Goal: Transaction & Acquisition: Download file/media

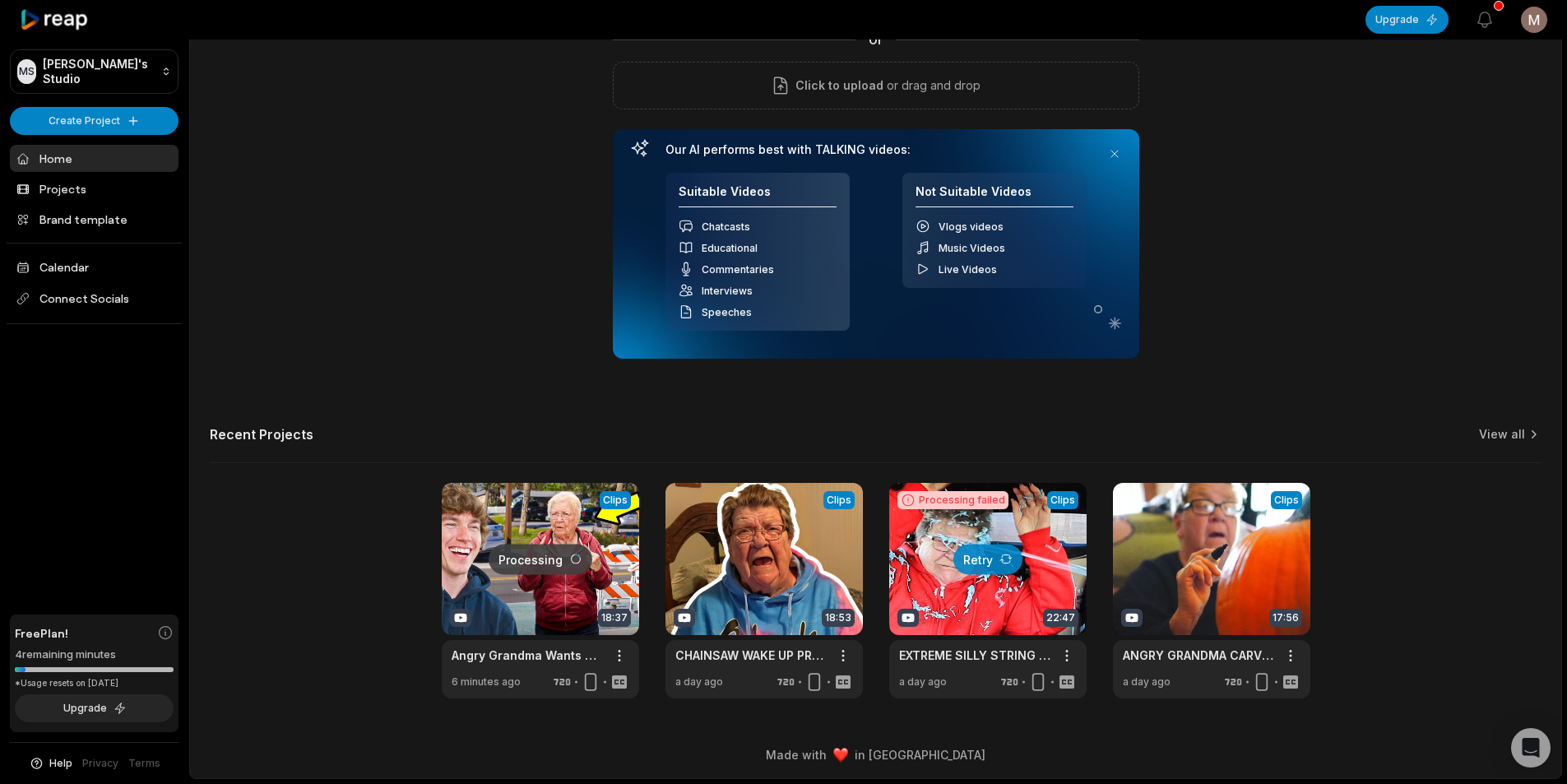
click at [551, 567] on link at bounding box center [540, 590] width 198 height 216
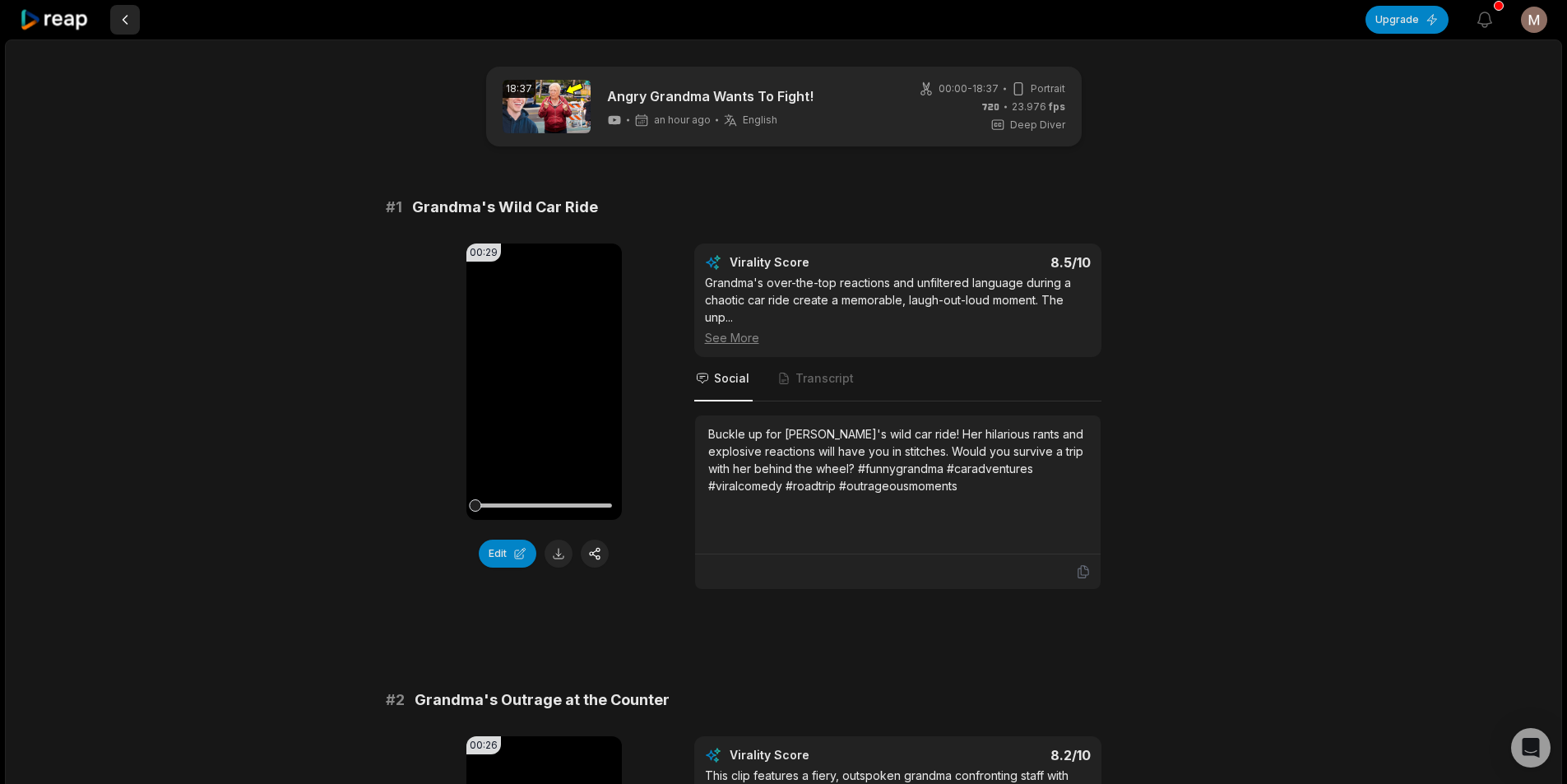
click at [132, 20] on button at bounding box center [125, 19] width 30 height 30
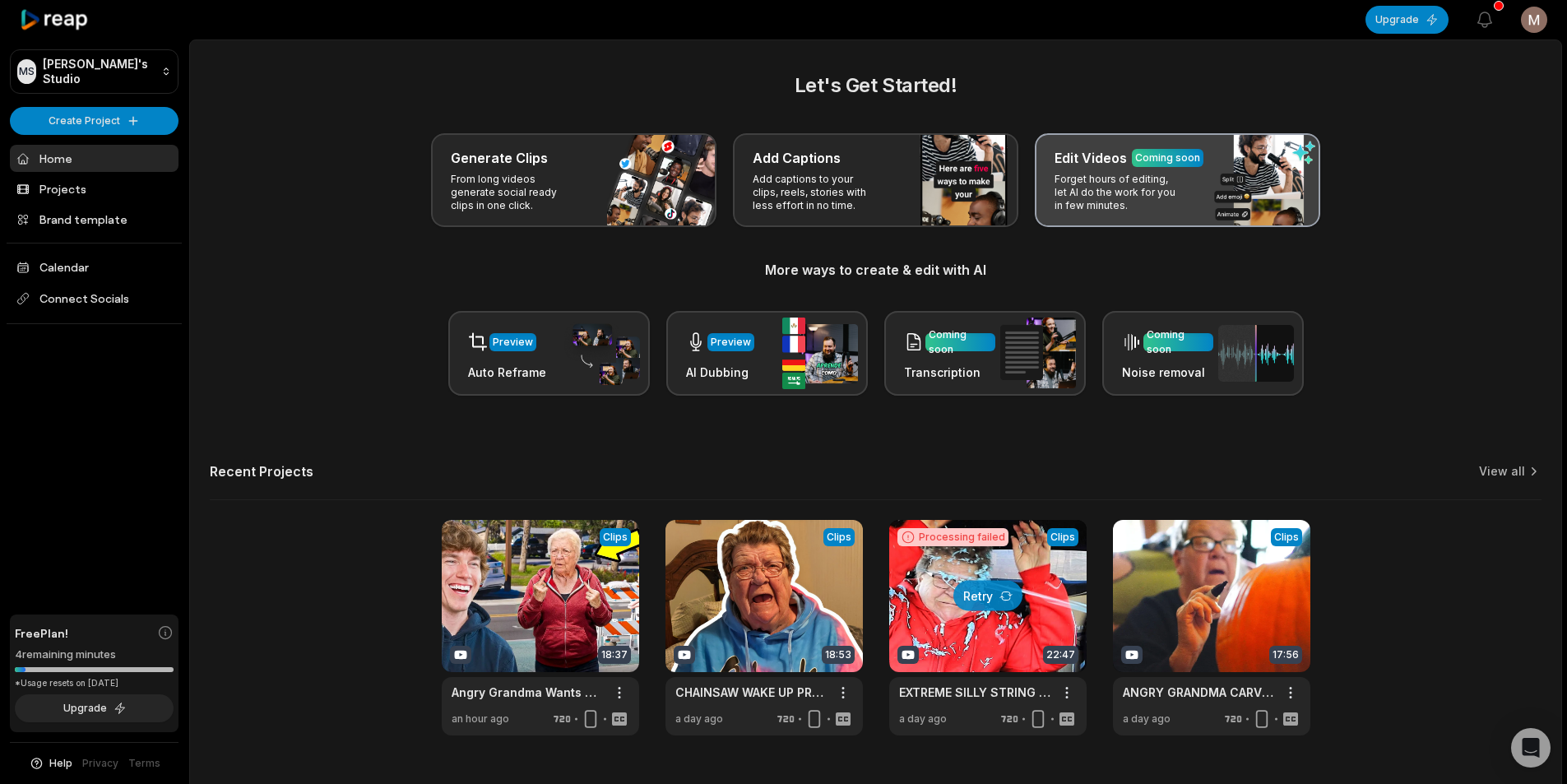
click at [1127, 171] on div "Edit Videos Coming soon Forget hours of editing, let AI do the work for you in …" at bounding box center [1178, 180] width 285 height 94
click at [1114, 186] on p "Forget hours of editing, let AI do the work for you in few minutes." at bounding box center [1117, 192] width 127 height 40
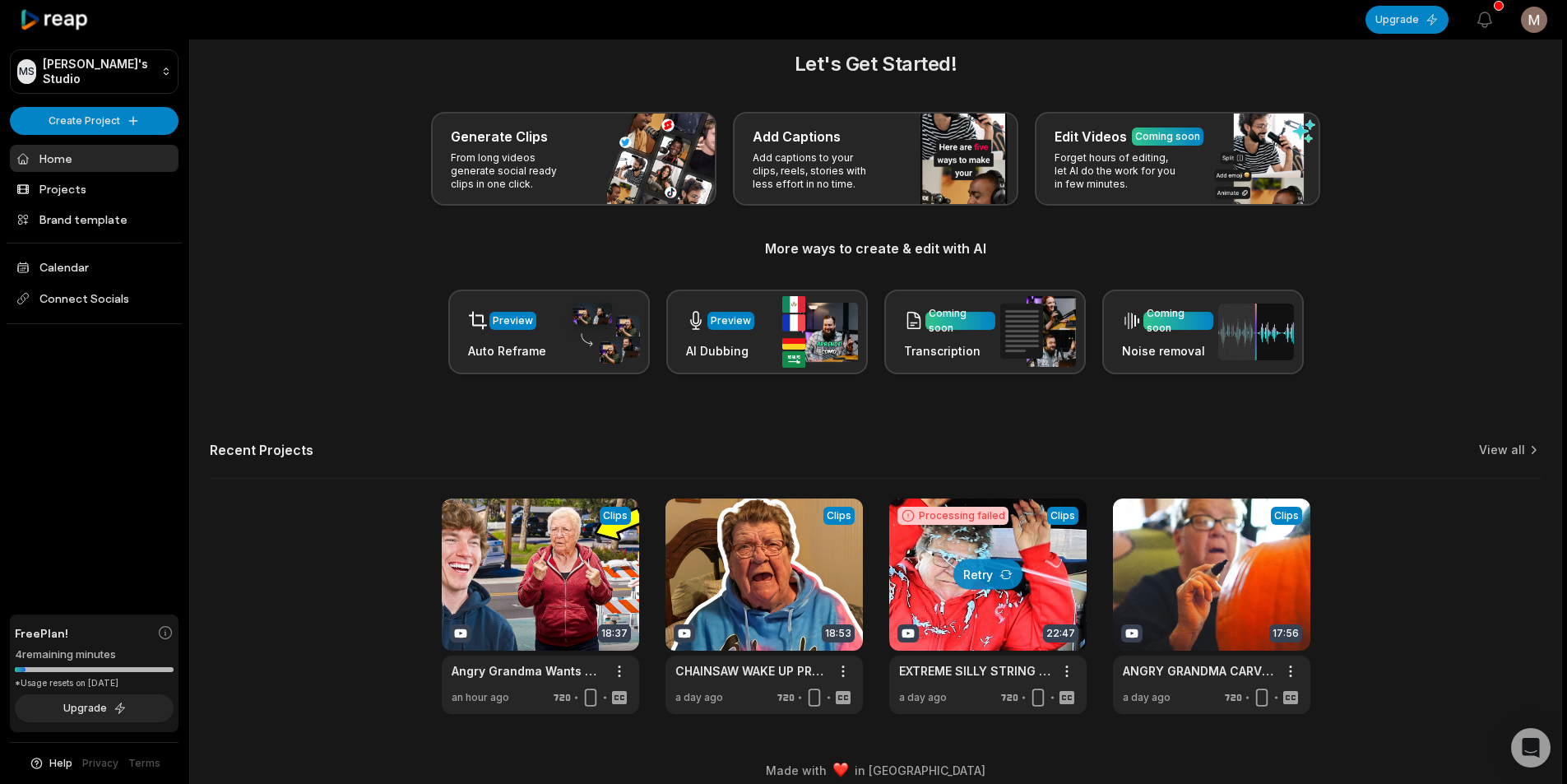
scroll to position [37, 0]
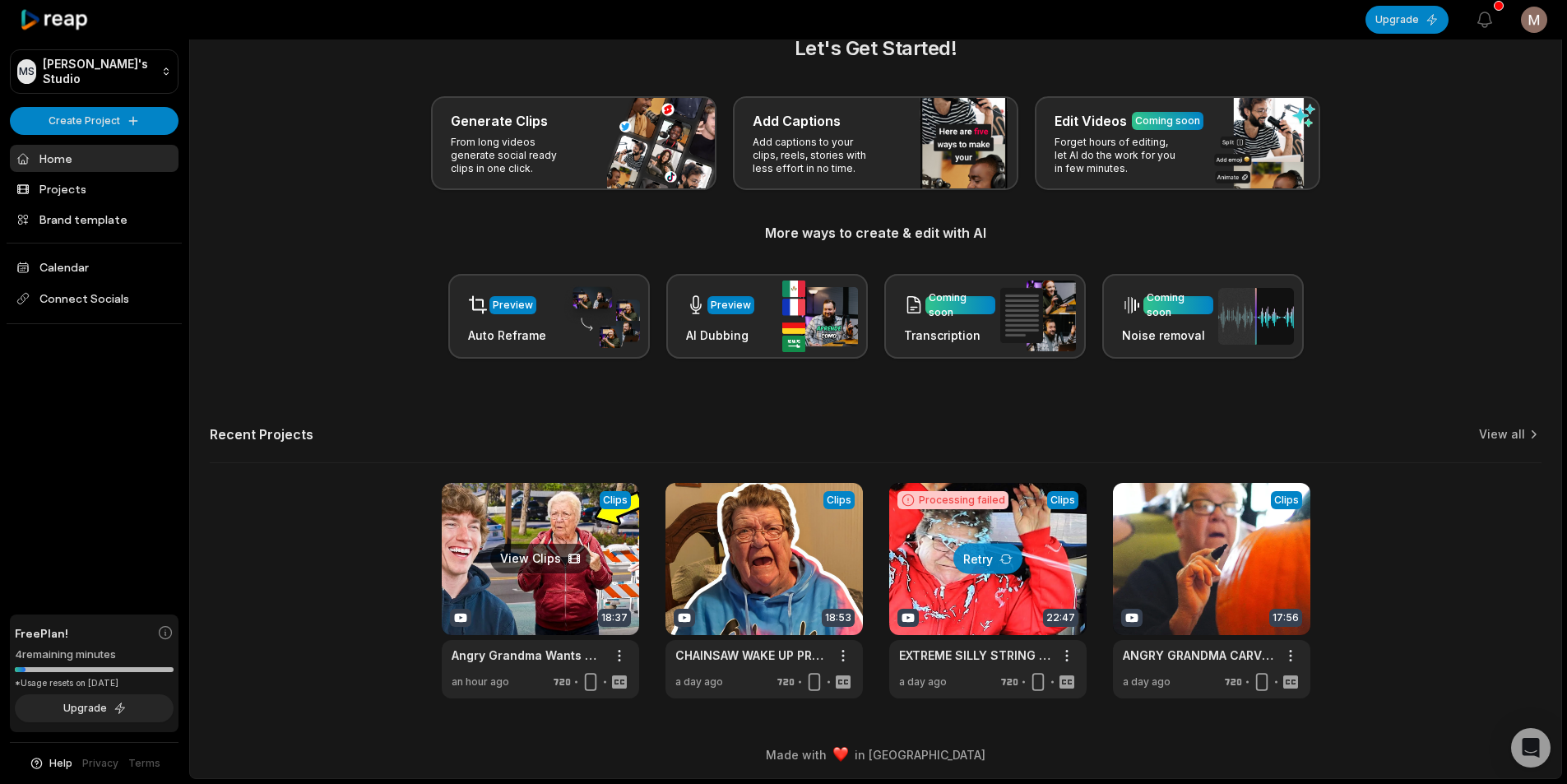
click at [515, 513] on link at bounding box center [540, 590] width 198 height 216
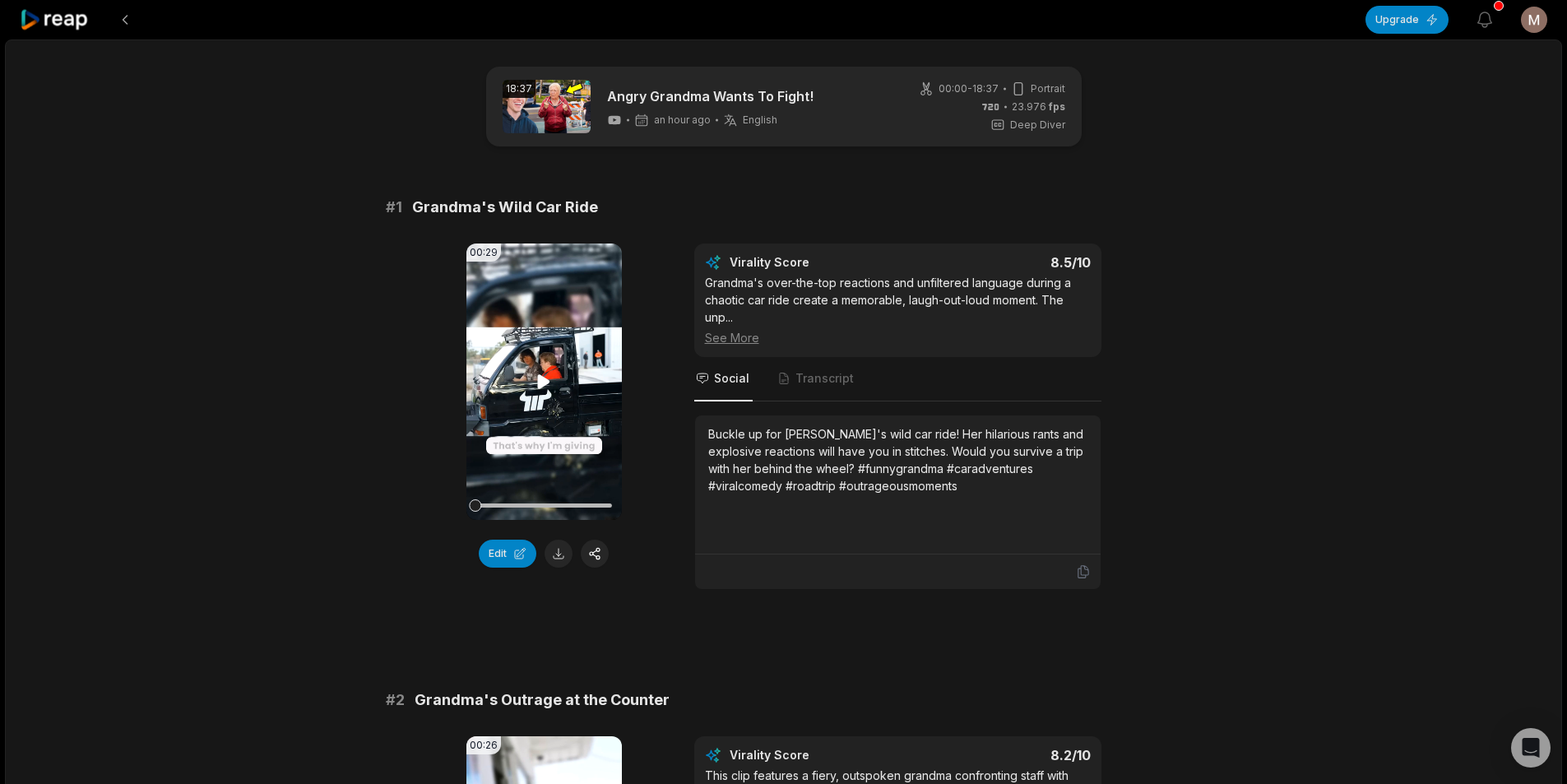
click at [535, 382] on icon at bounding box center [543, 382] width 20 height 20
click at [542, 385] on icon at bounding box center [544, 382] width 6 height 11
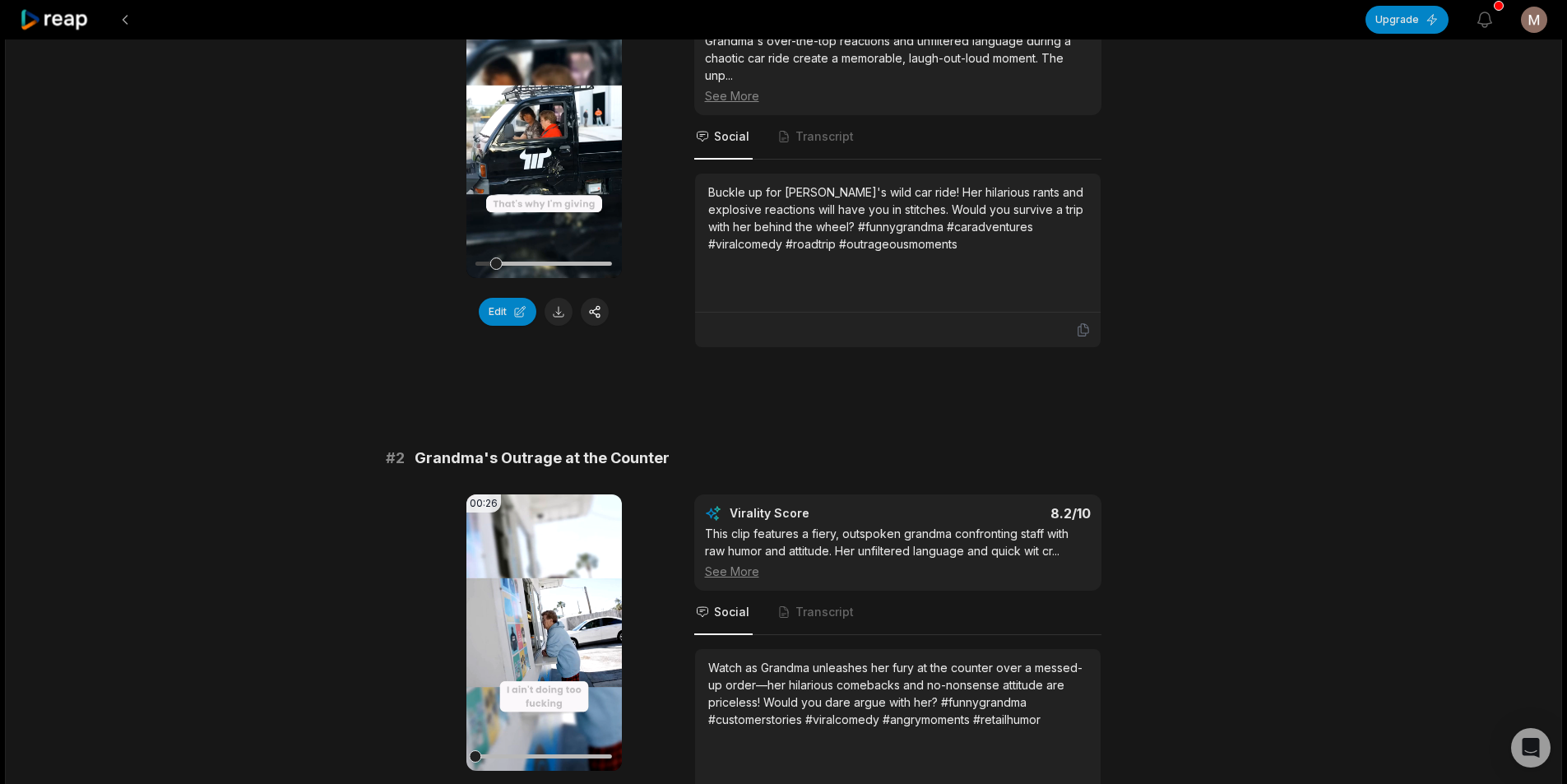
scroll to position [246, 0]
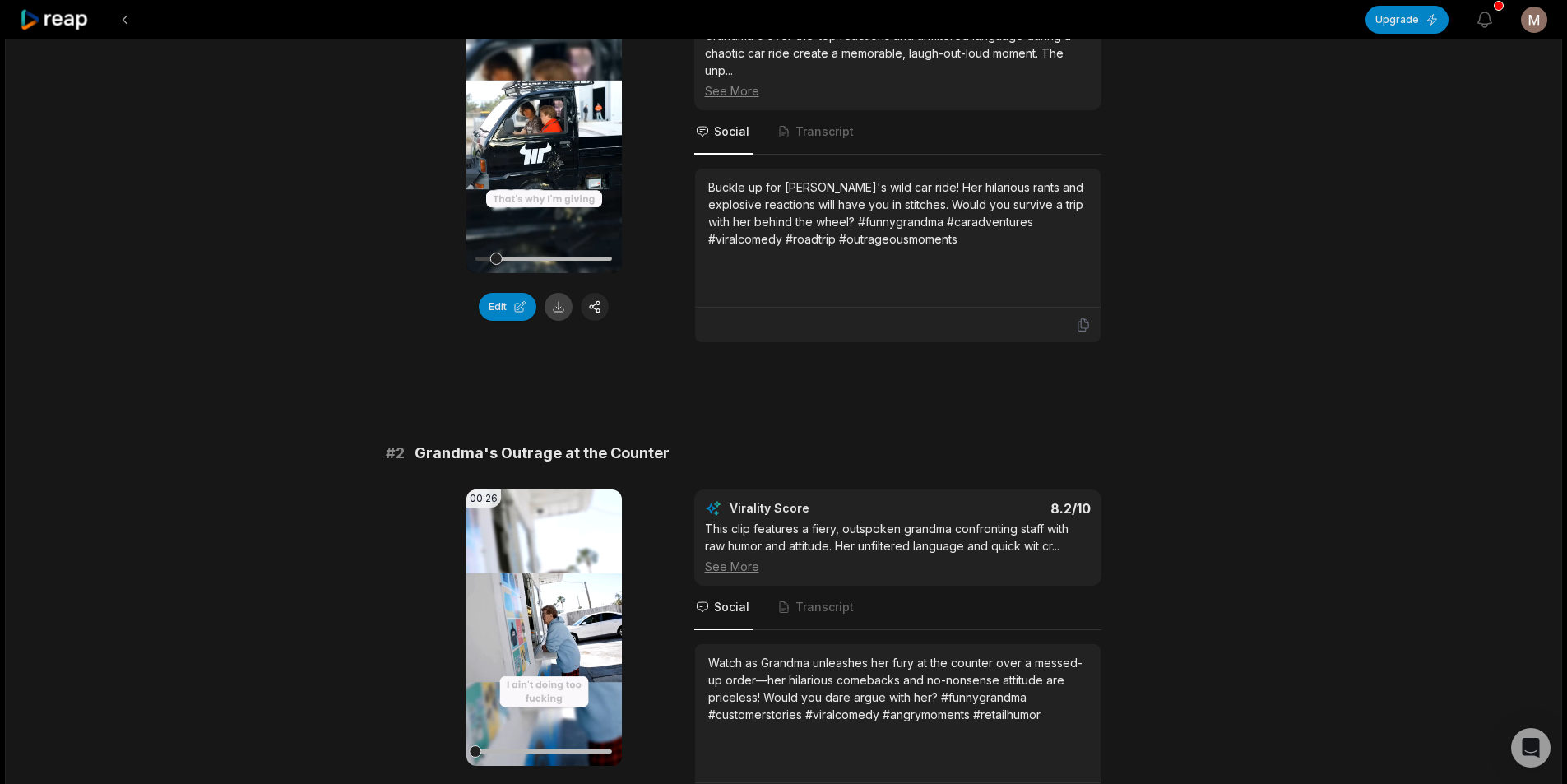
click at [564, 307] on button at bounding box center [558, 306] width 28 height 28
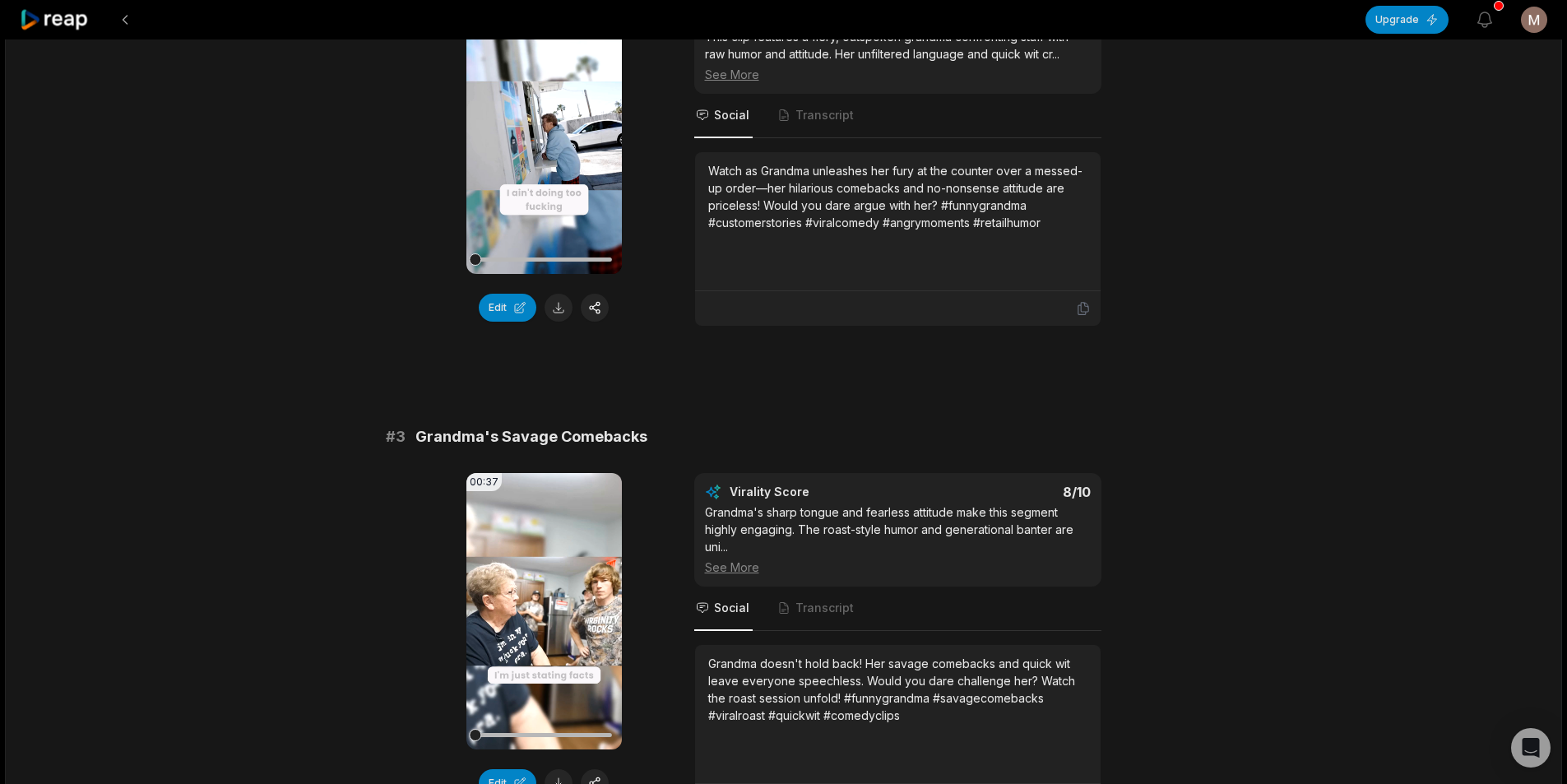
scroll to position [740, 0]
click at [556, 308] on button at bounding box center [558, 306] width 28 height 28
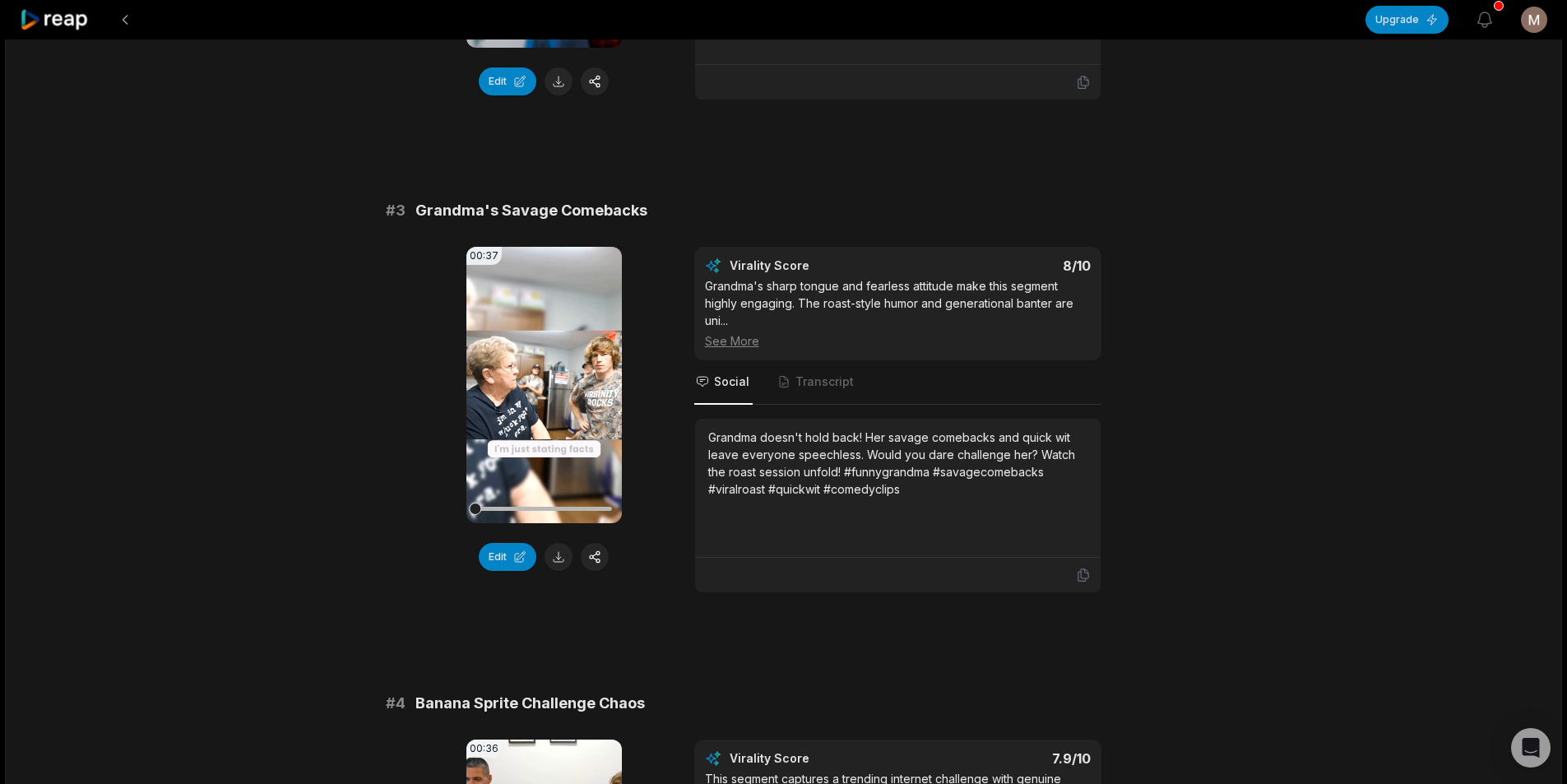
scroll to position [1151, 0]
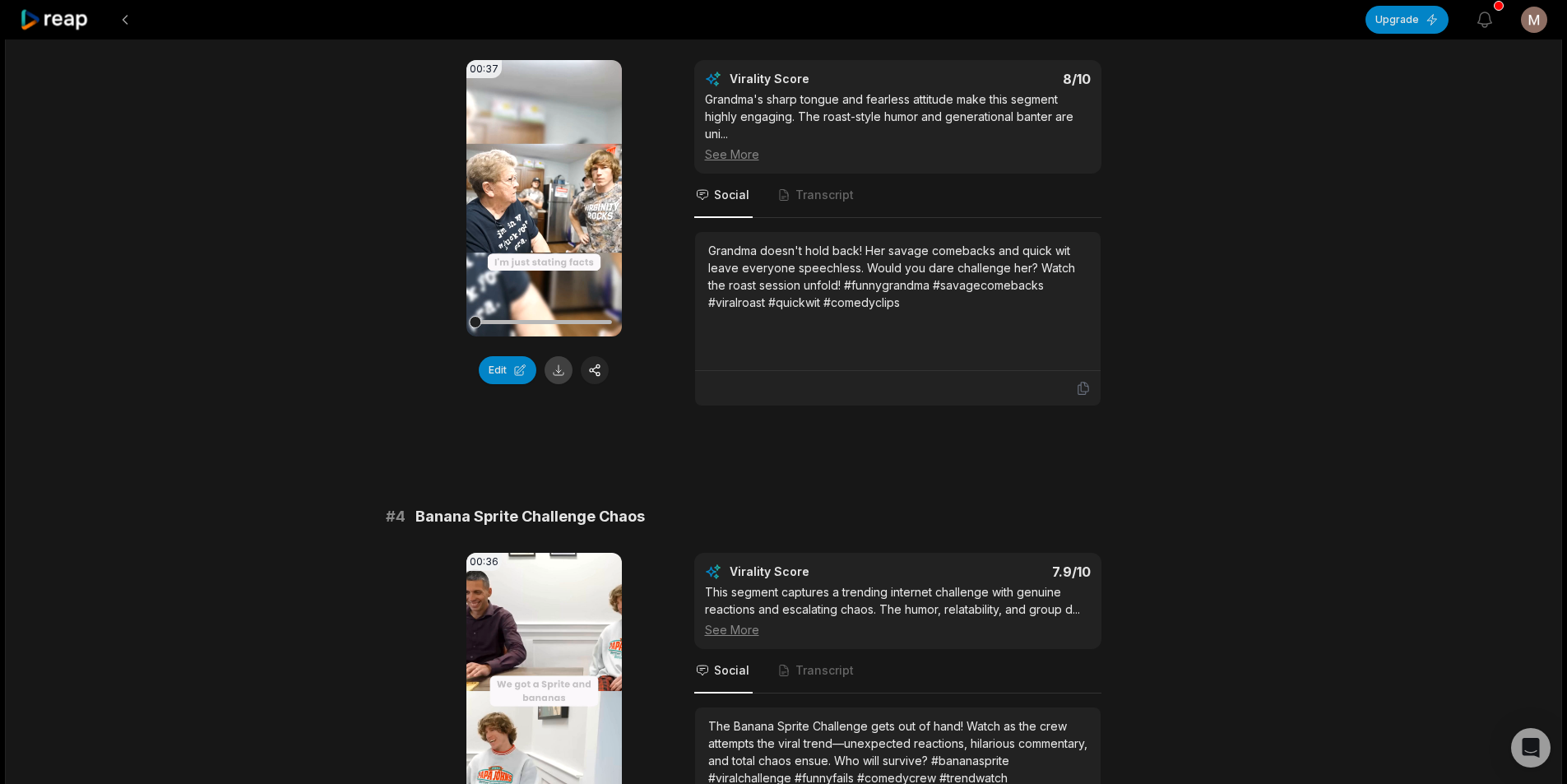
drag, startPoint x: 552, startPoint y: 369, endPoint x: 446, endPoint y: 386, distance: 107.4
click at [552, 369] on button at bounding box center [558, 370] width 28 height 28
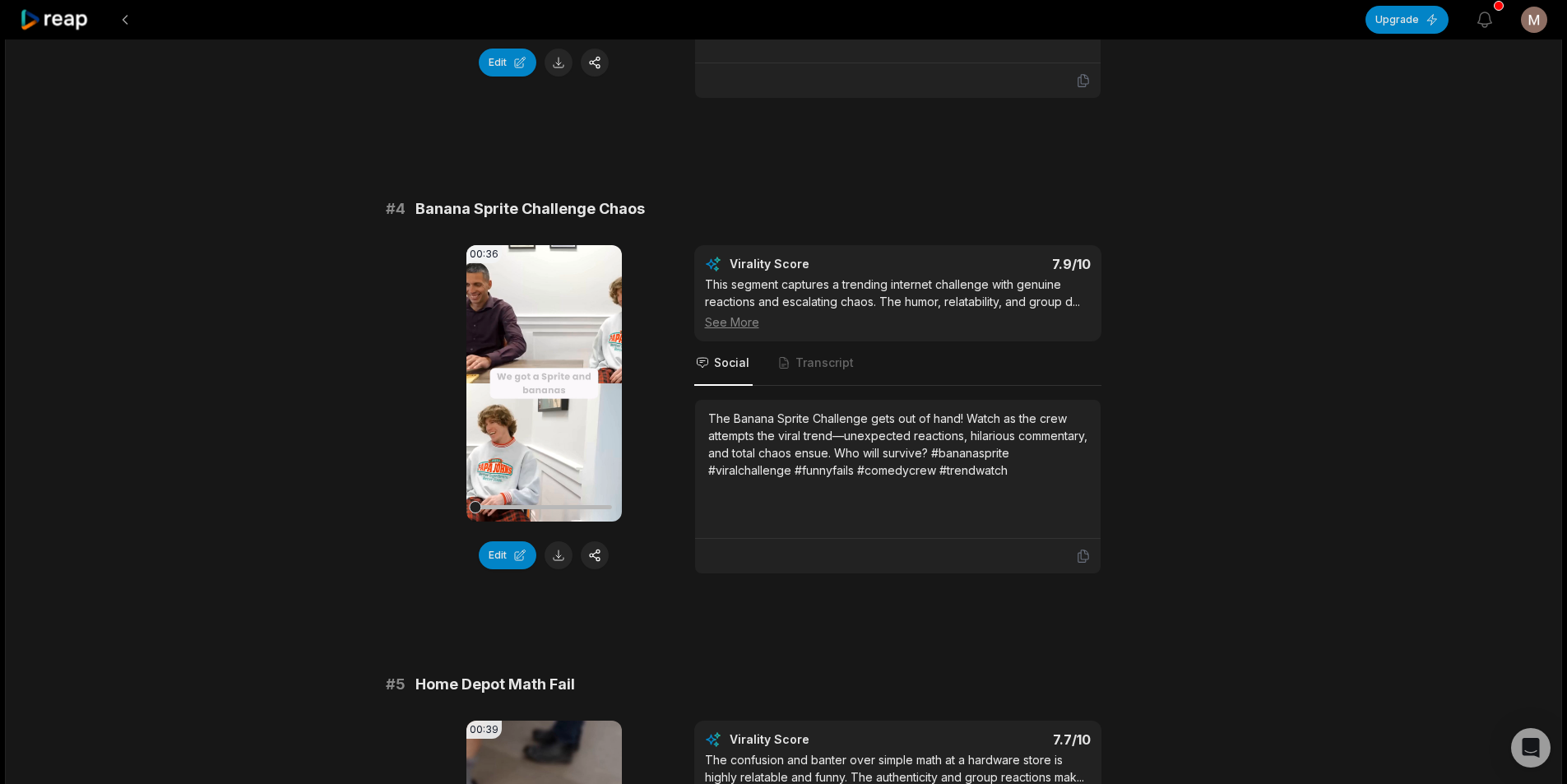
scroll to position [1563, 0]
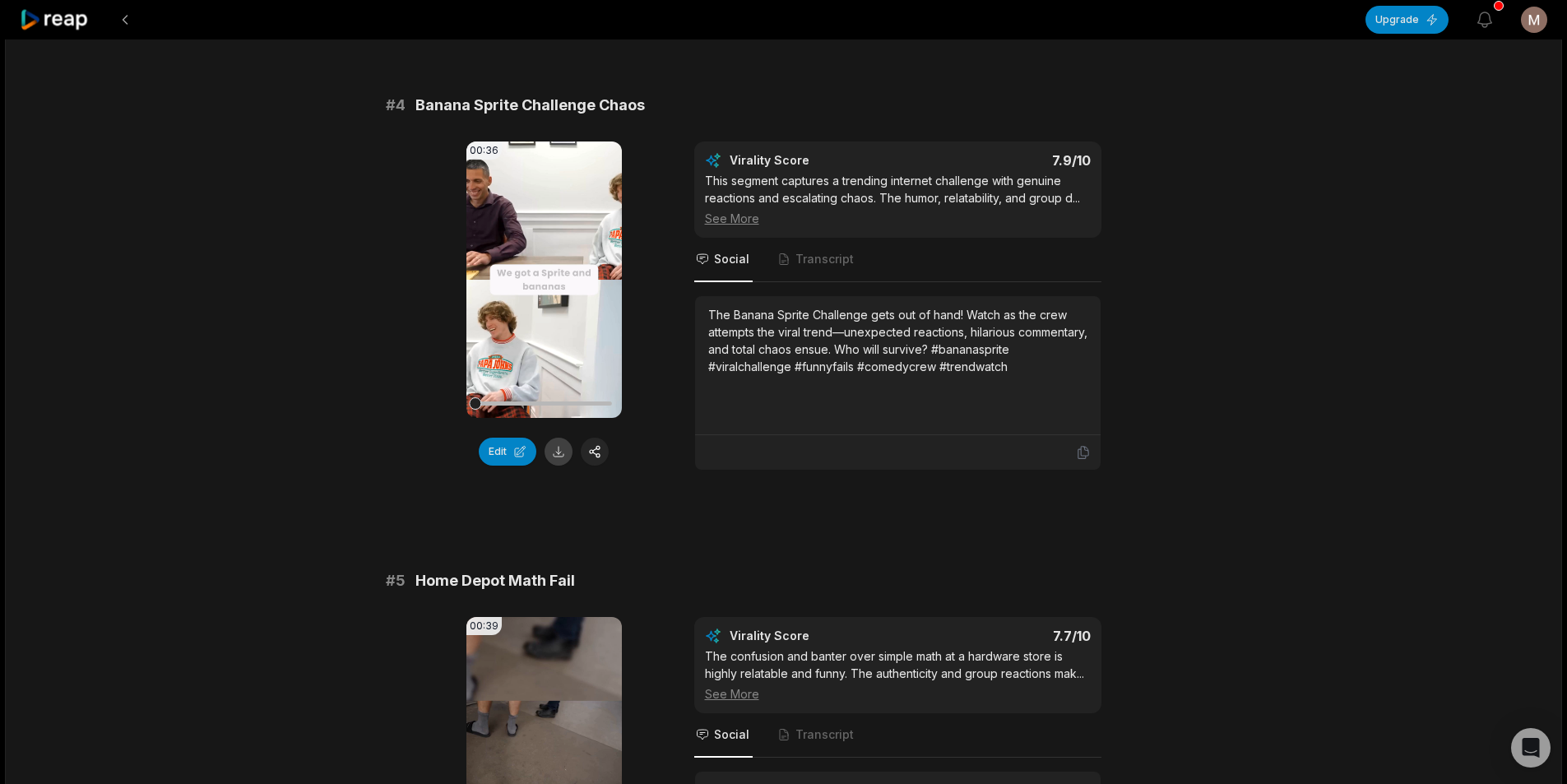
click at [559, 453] on button at bounding box center [558, 451] width 28 height 28
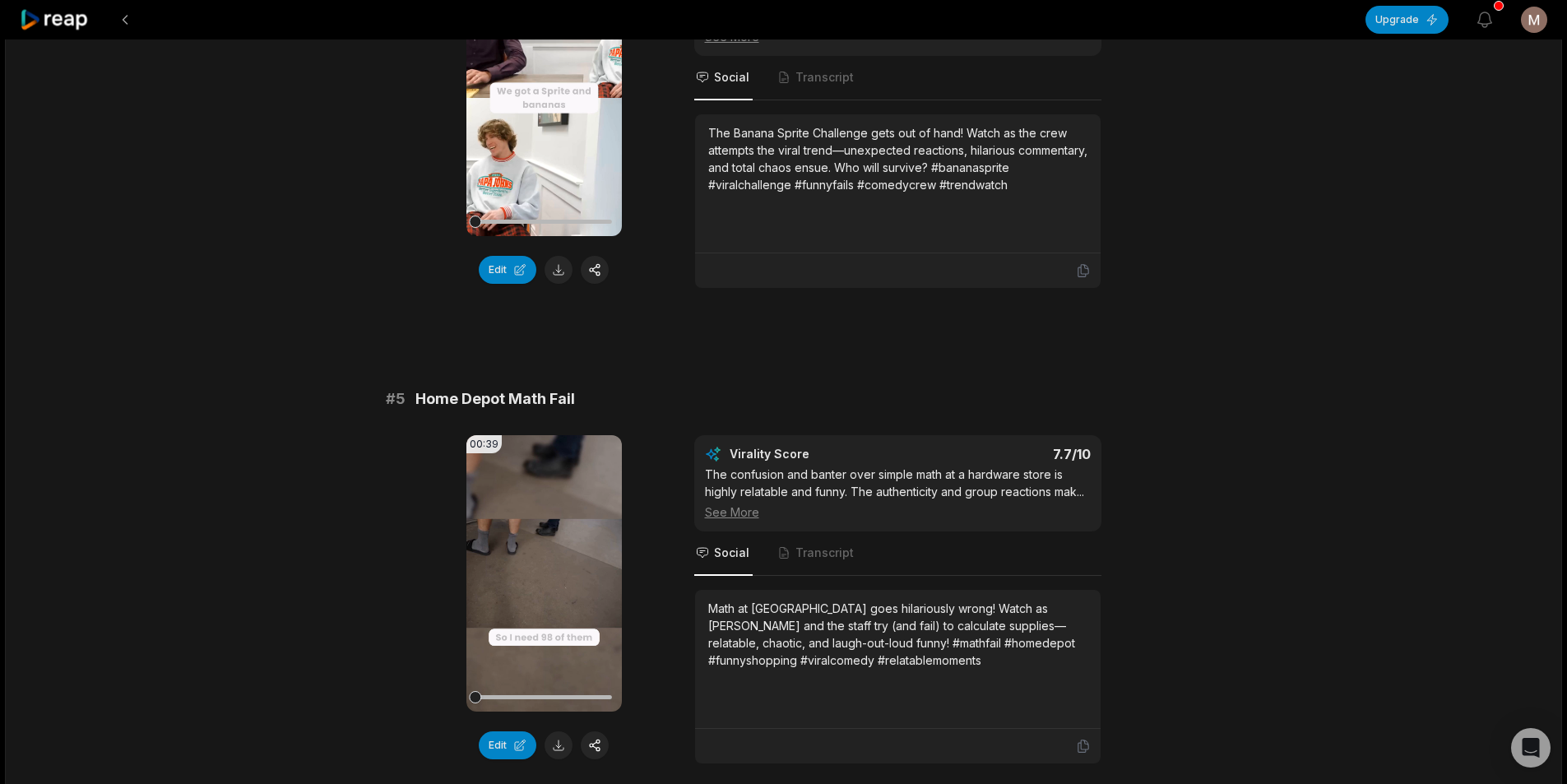
scroll to position [1973, 0]
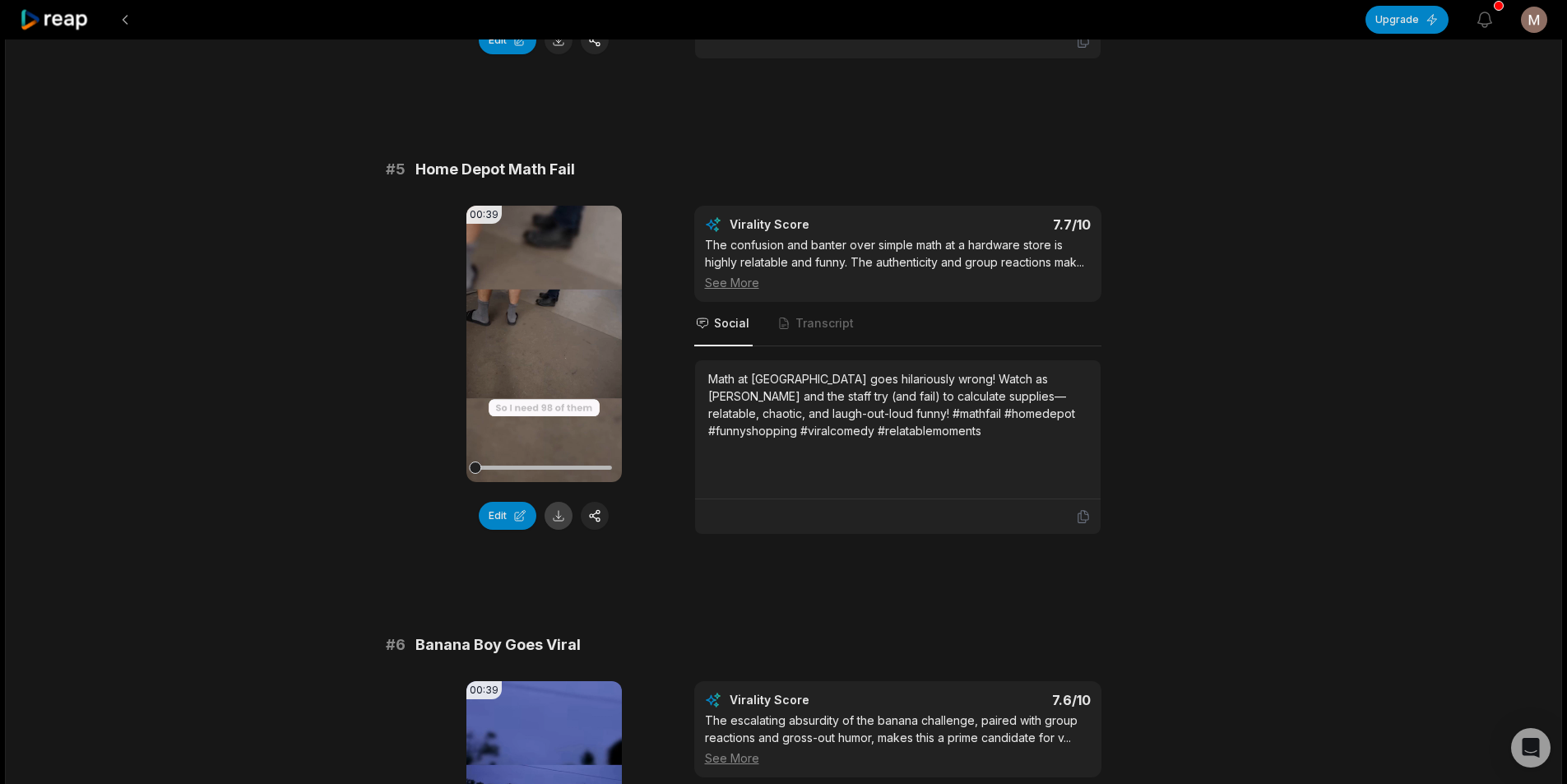
click at [552, 511] on button at bounding box center [558, 515] width 28 height 28
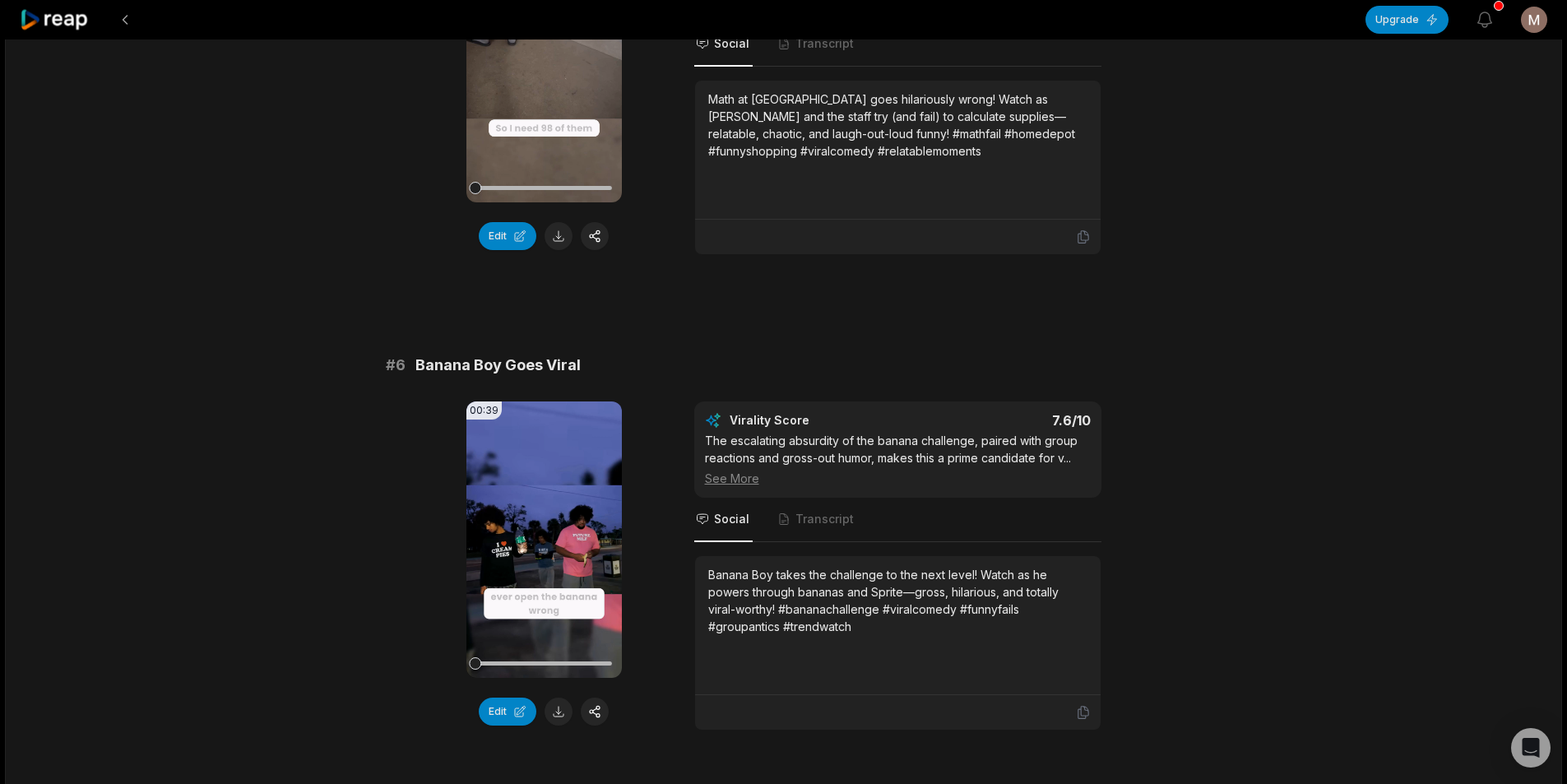
scroll to position [2384, 0]
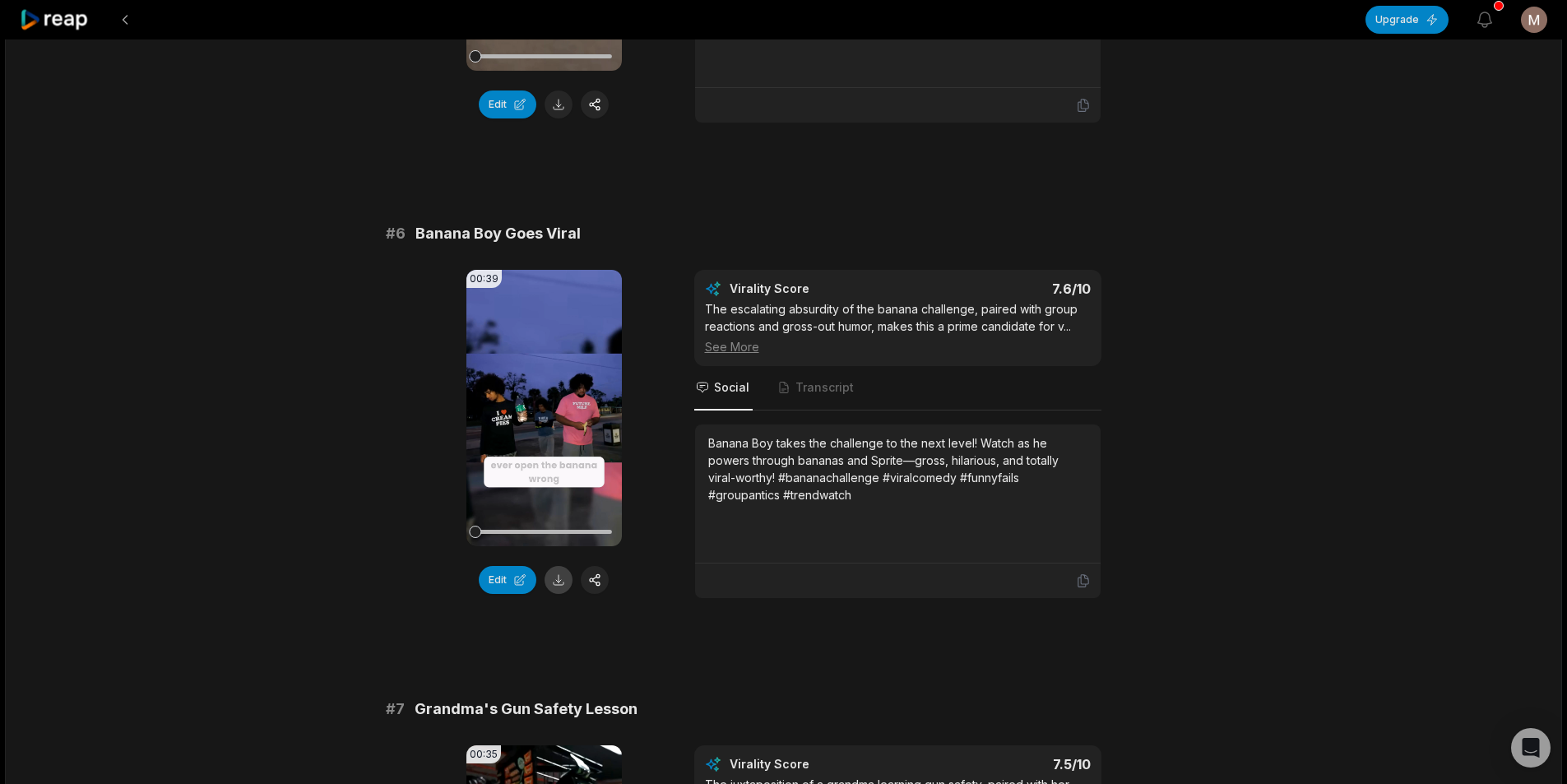
click at [561, 580] on button at bounding box center [558, 579] width 28 height 28
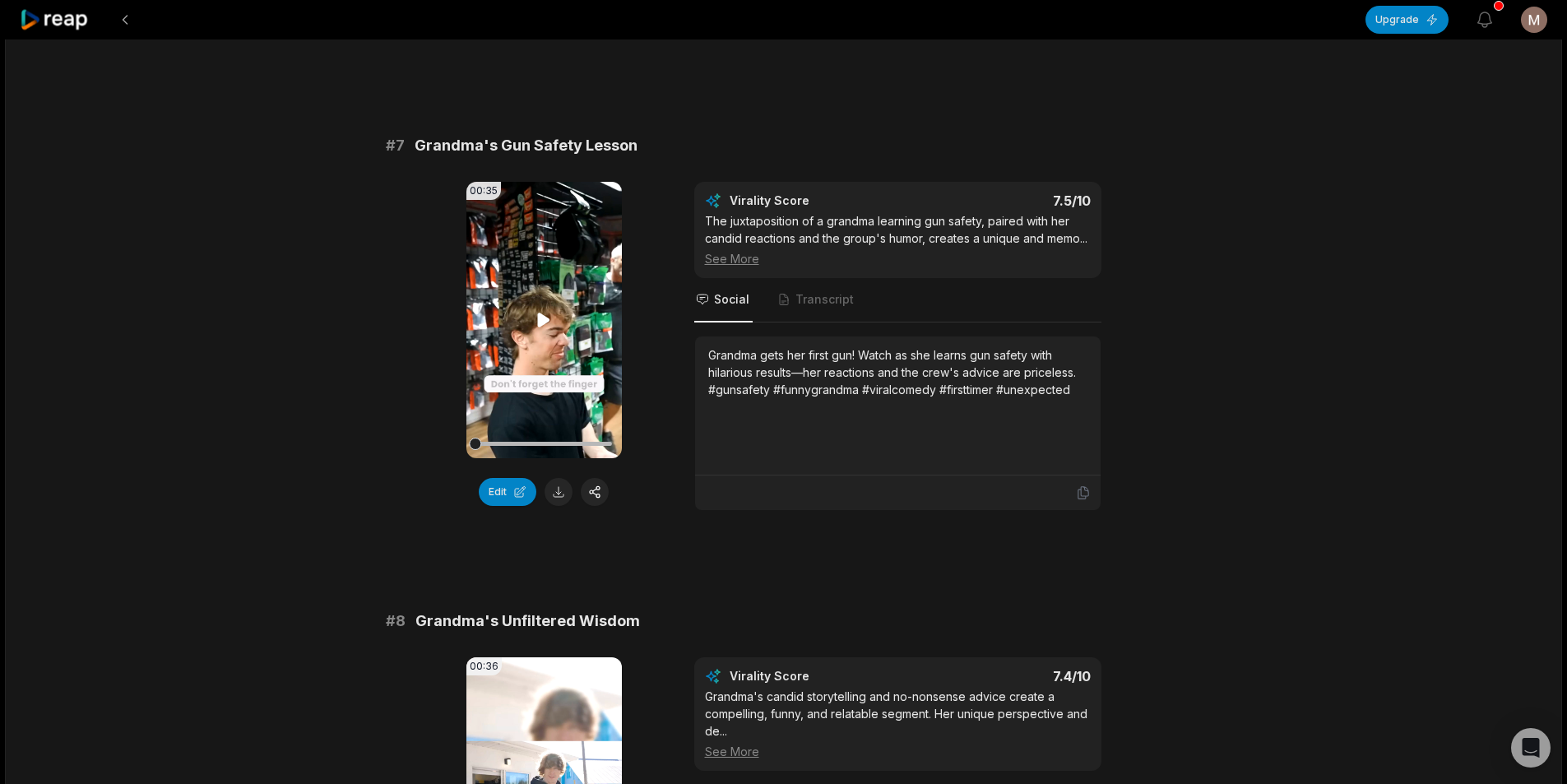
scroll to position [2960, 0]
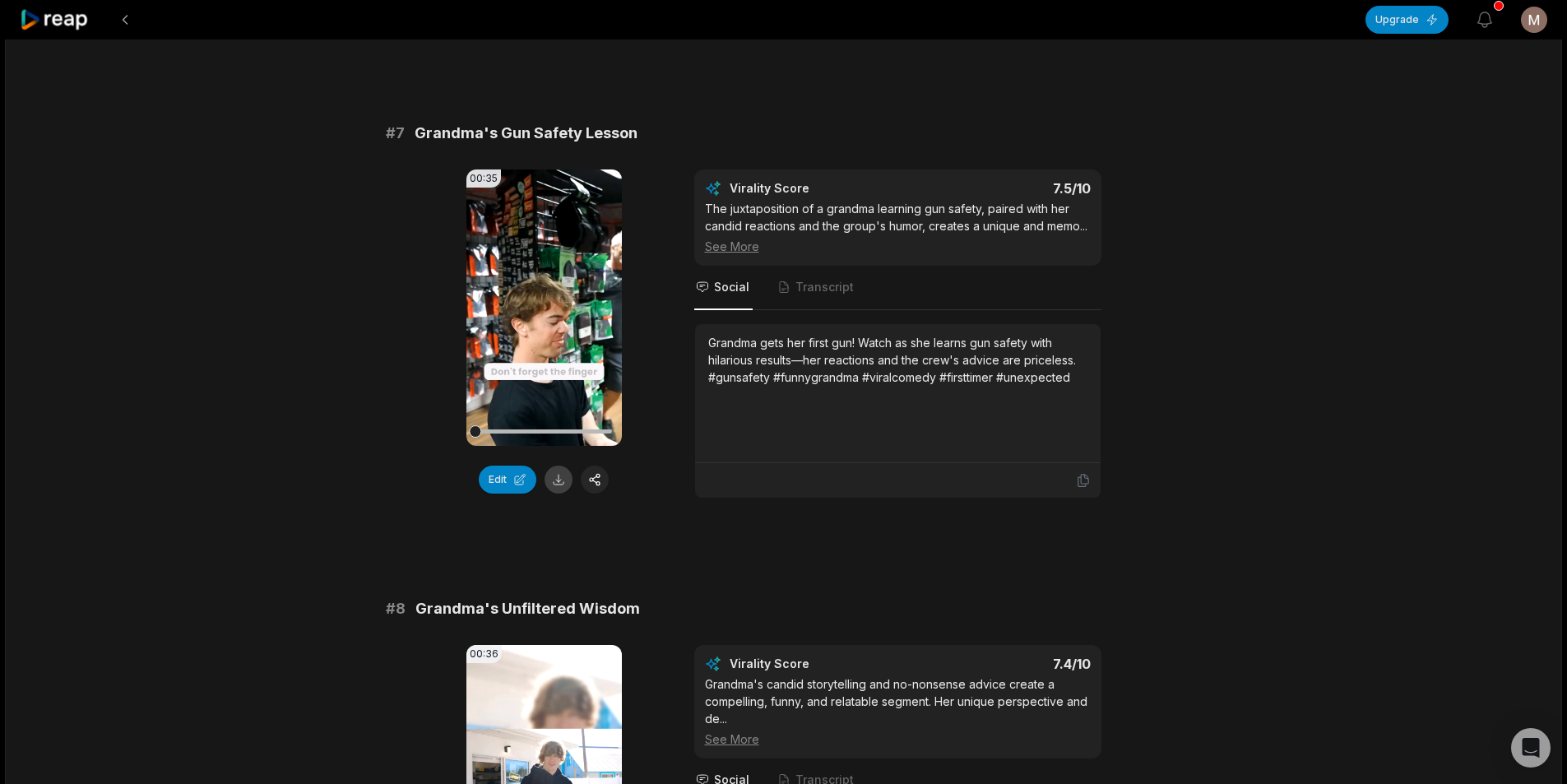
click at [556, 487] on button at bounding box center [558, 479] width 28 height 28
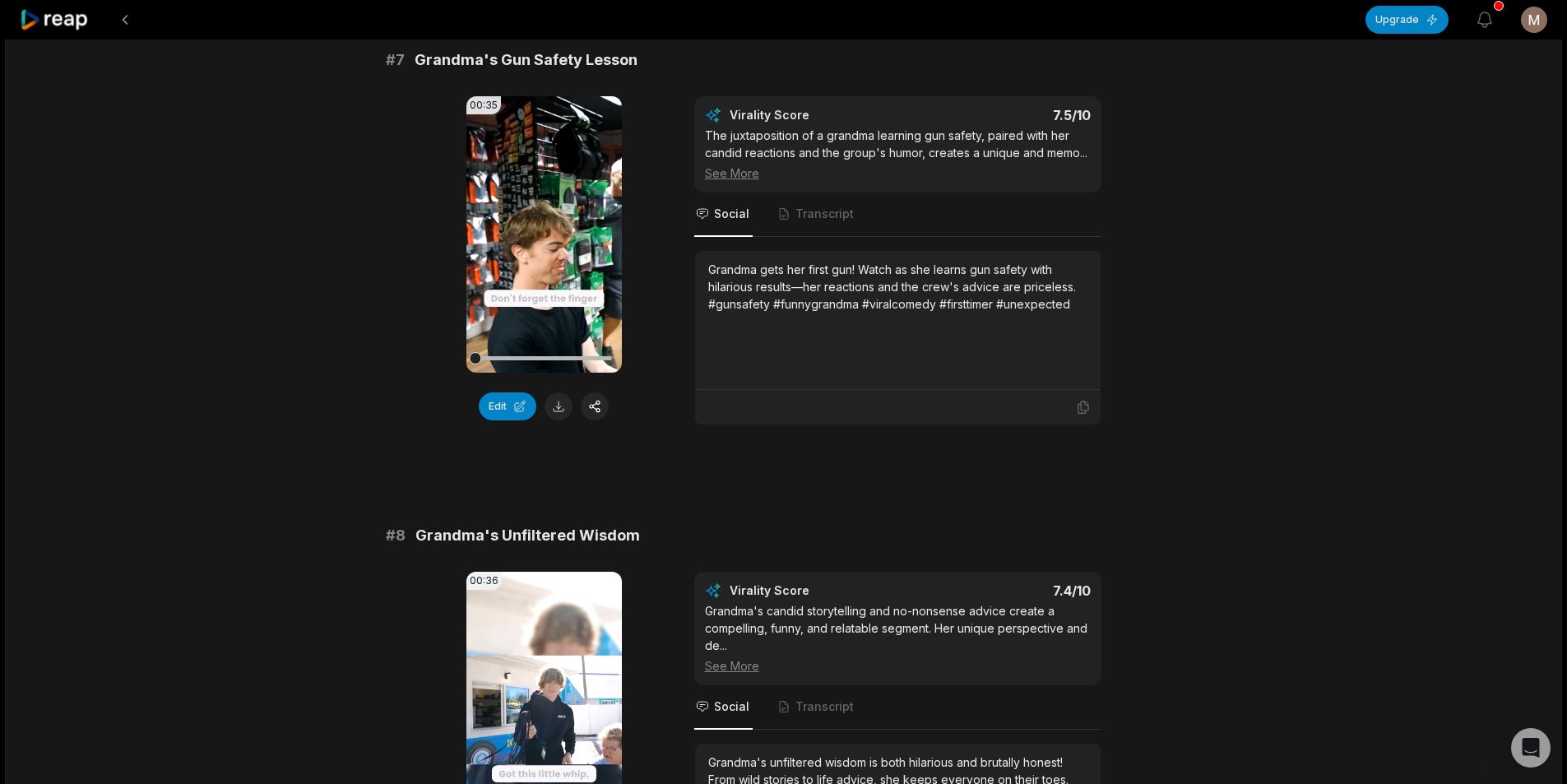
scroll to position [3371, 0]
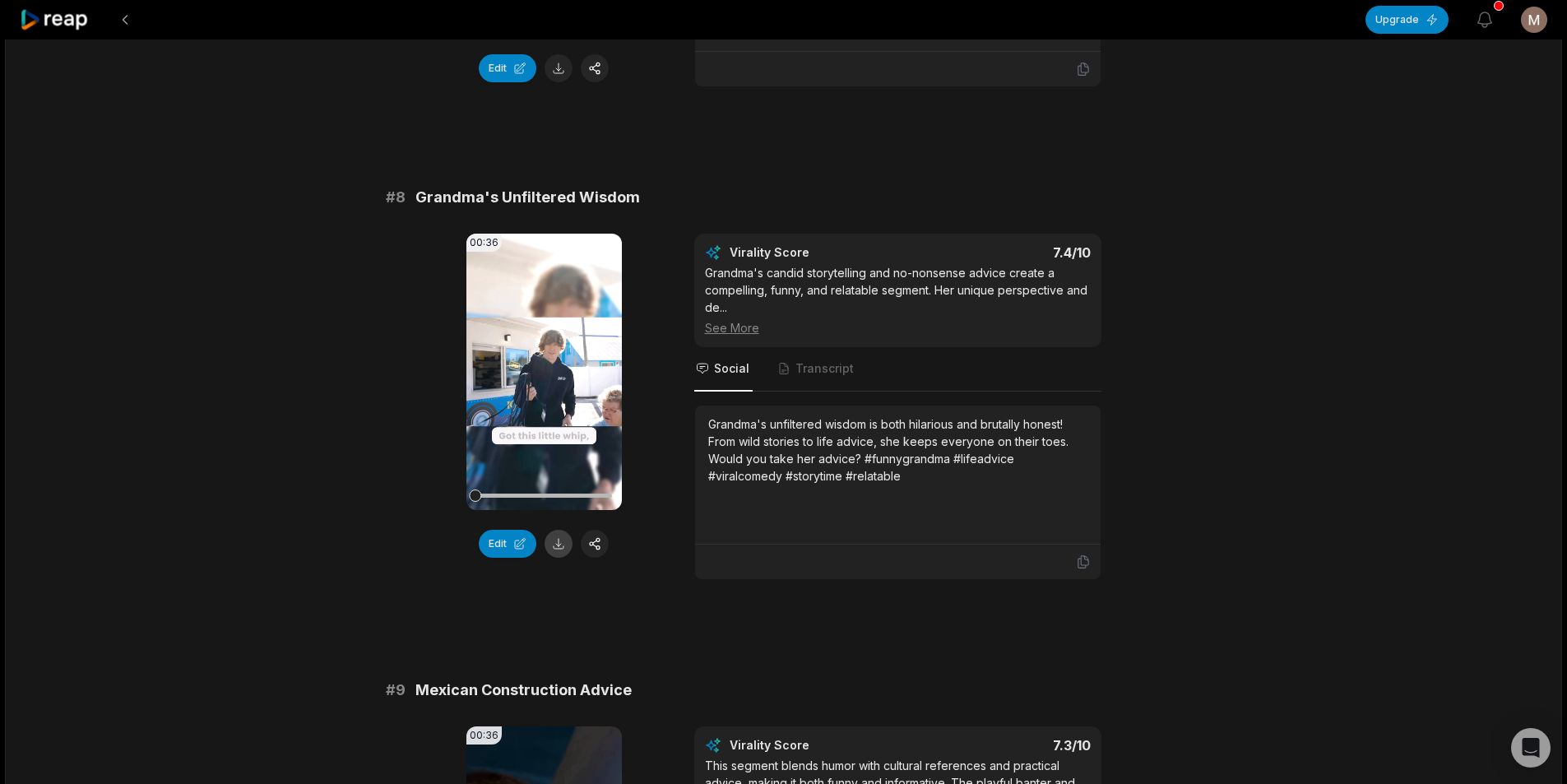
click at [551, 543] on button at bounding box center [558, 543] width 28 height 28
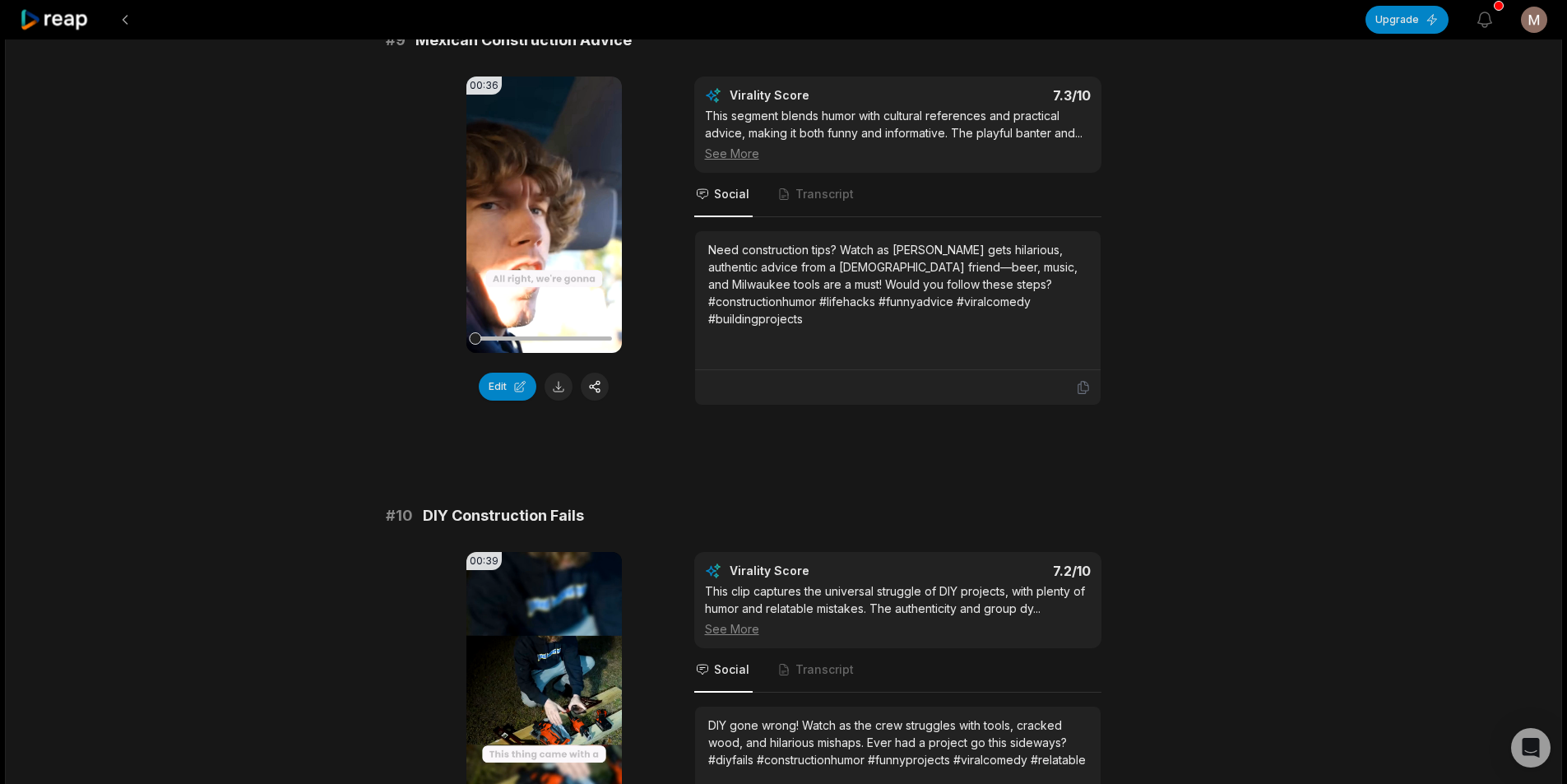
scroll to position [4029, 0]
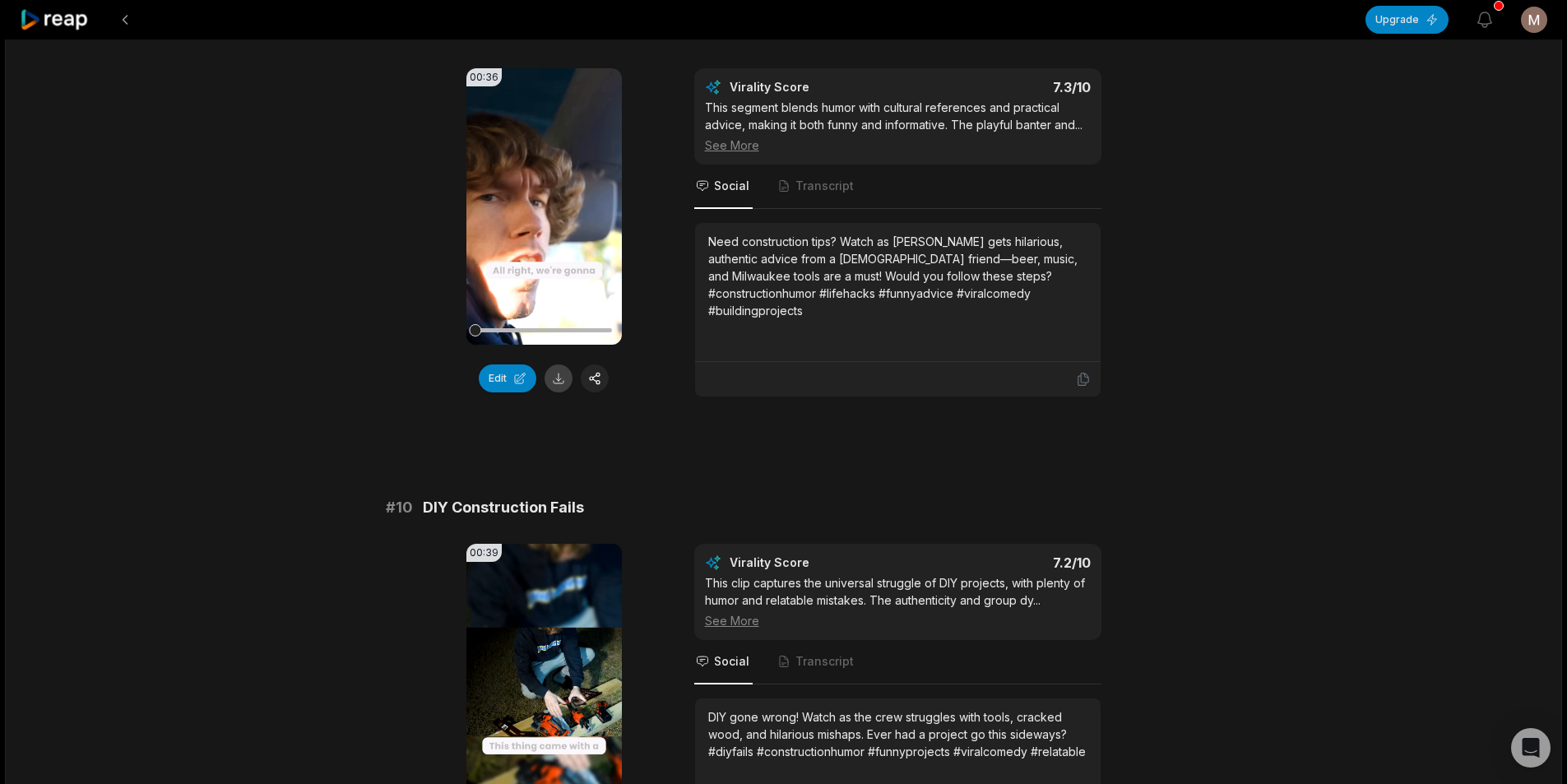
click at [566, 381] on button at bounding box center [558, 378] width 28 height 28
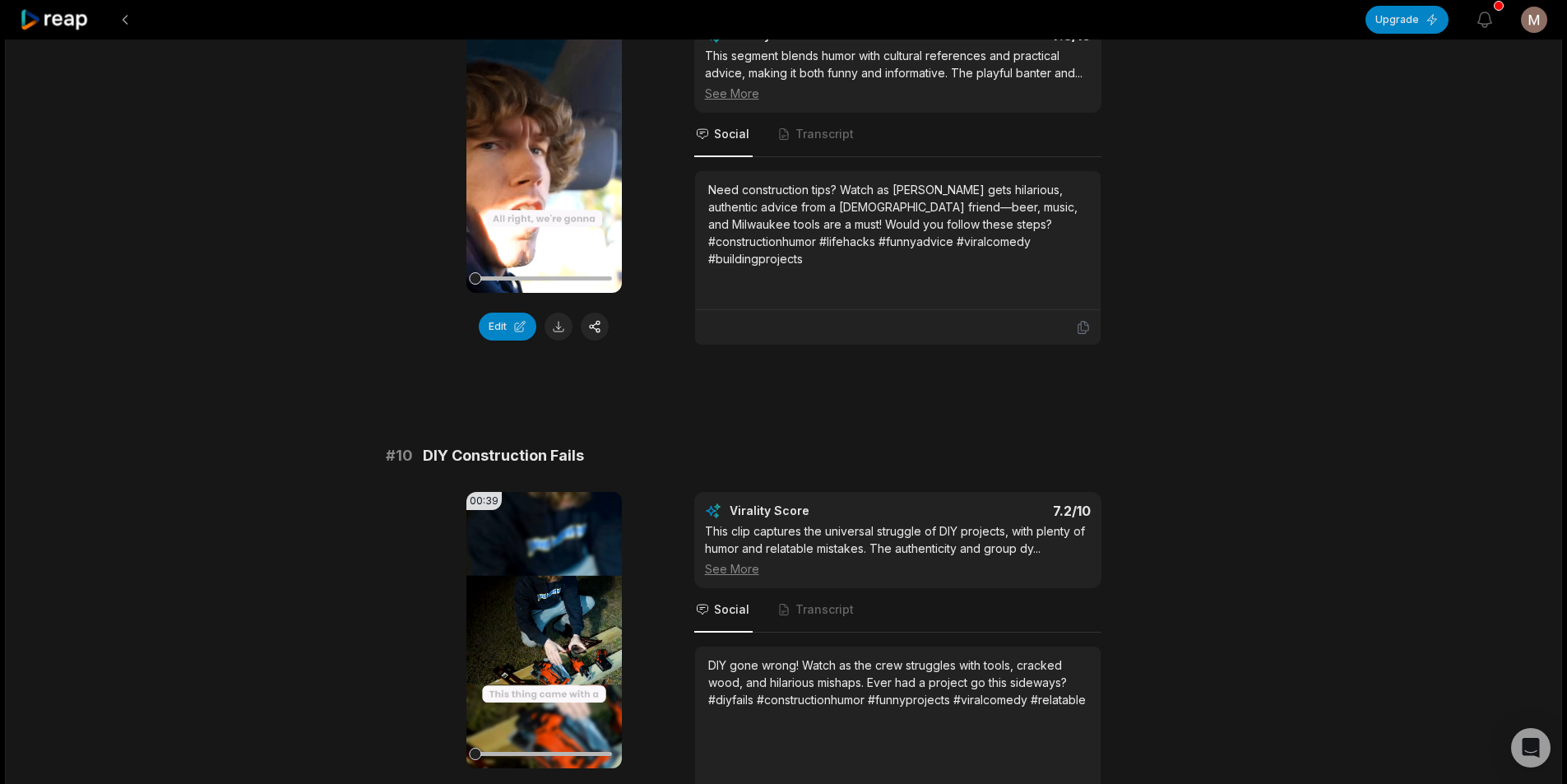
scroll to position [4282, 0]
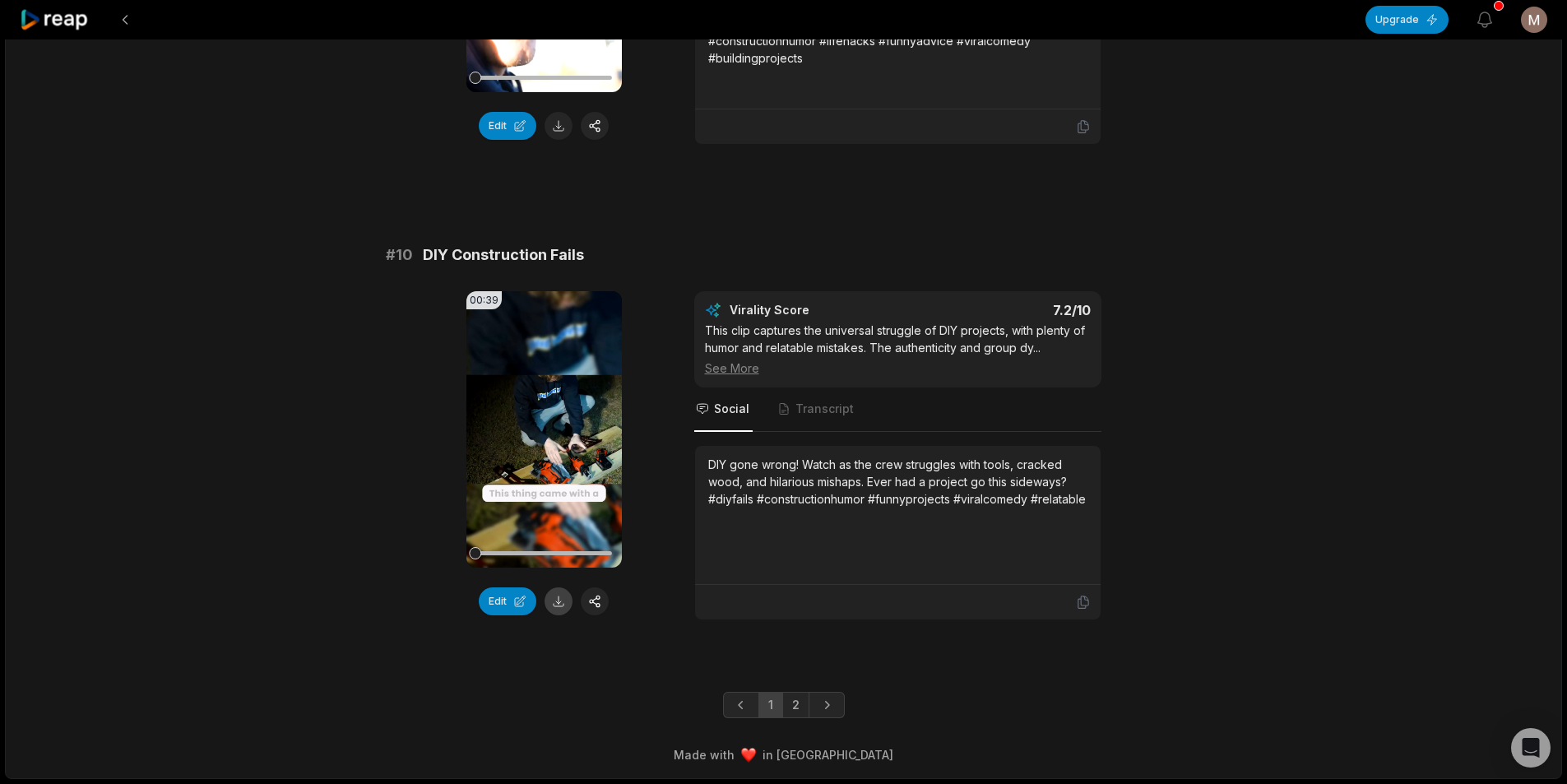
click at [563, 605] on button at bounding box center [558, 601] width 28 height 28
click at [794, 708] on link "2" at bounding box center [796, 704] width 27 height 26
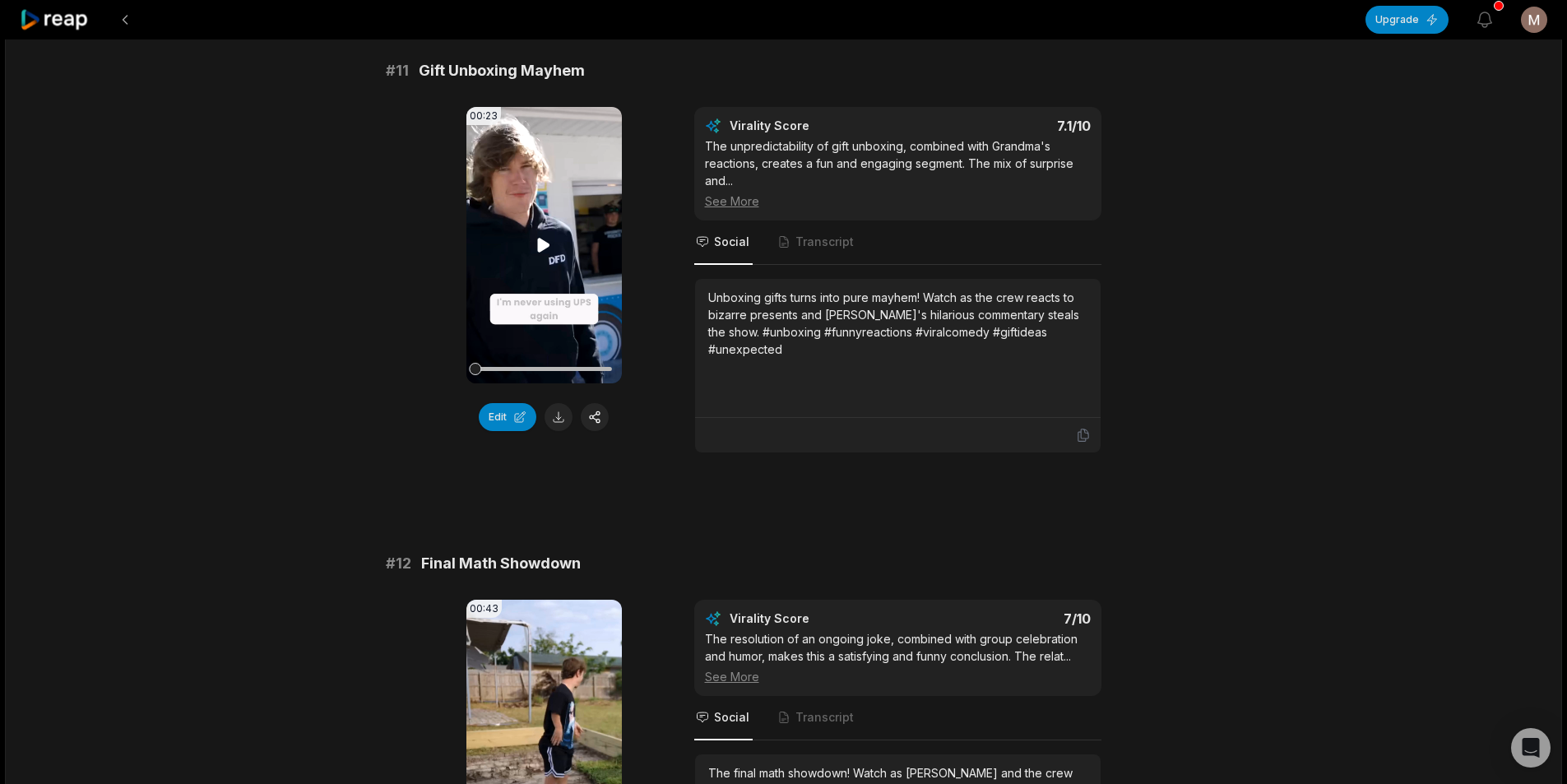
scroll to position [164, 0]
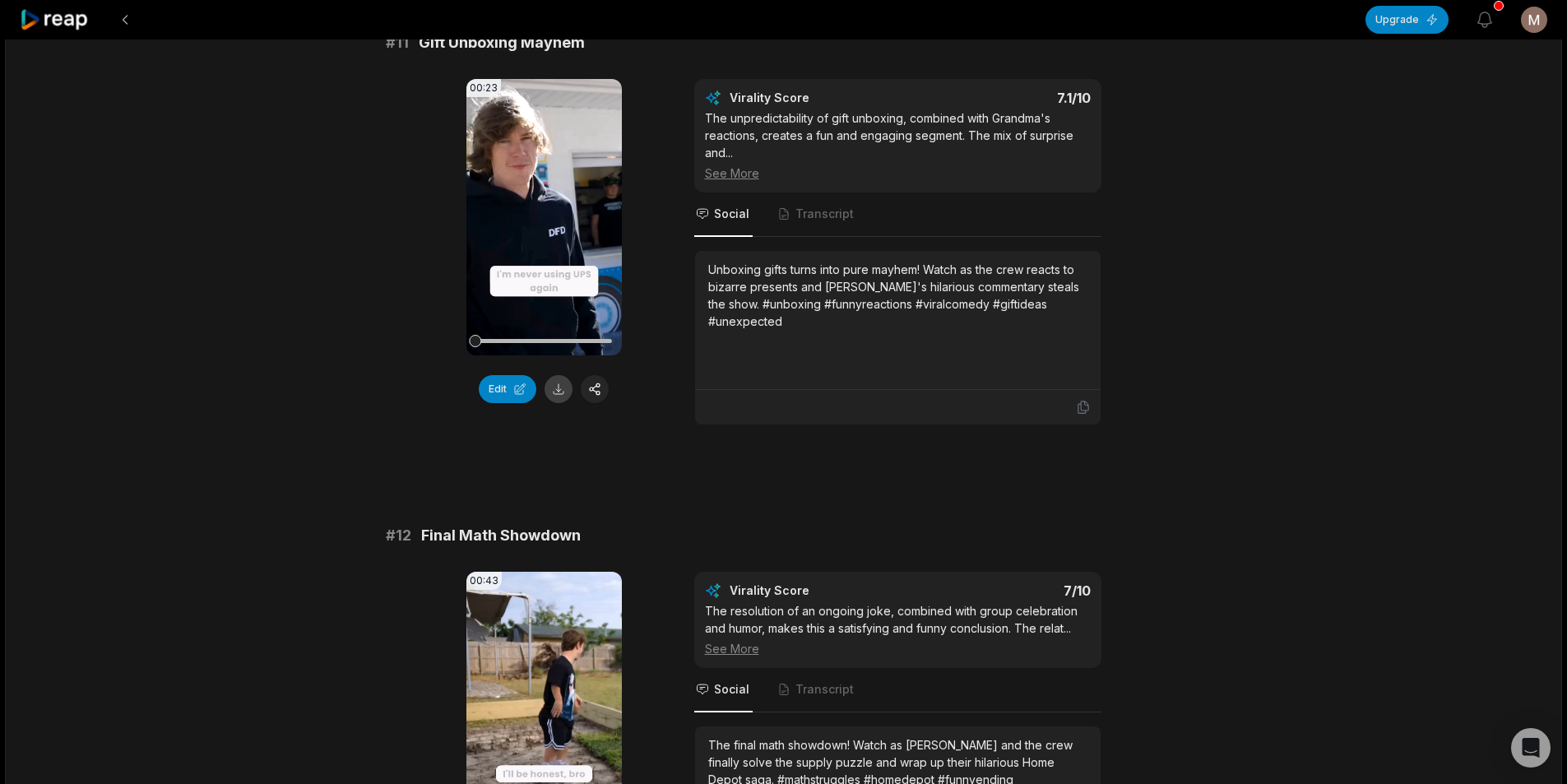
click at [561, 393] on button at bounding box center [558, 389] width 28 height 28
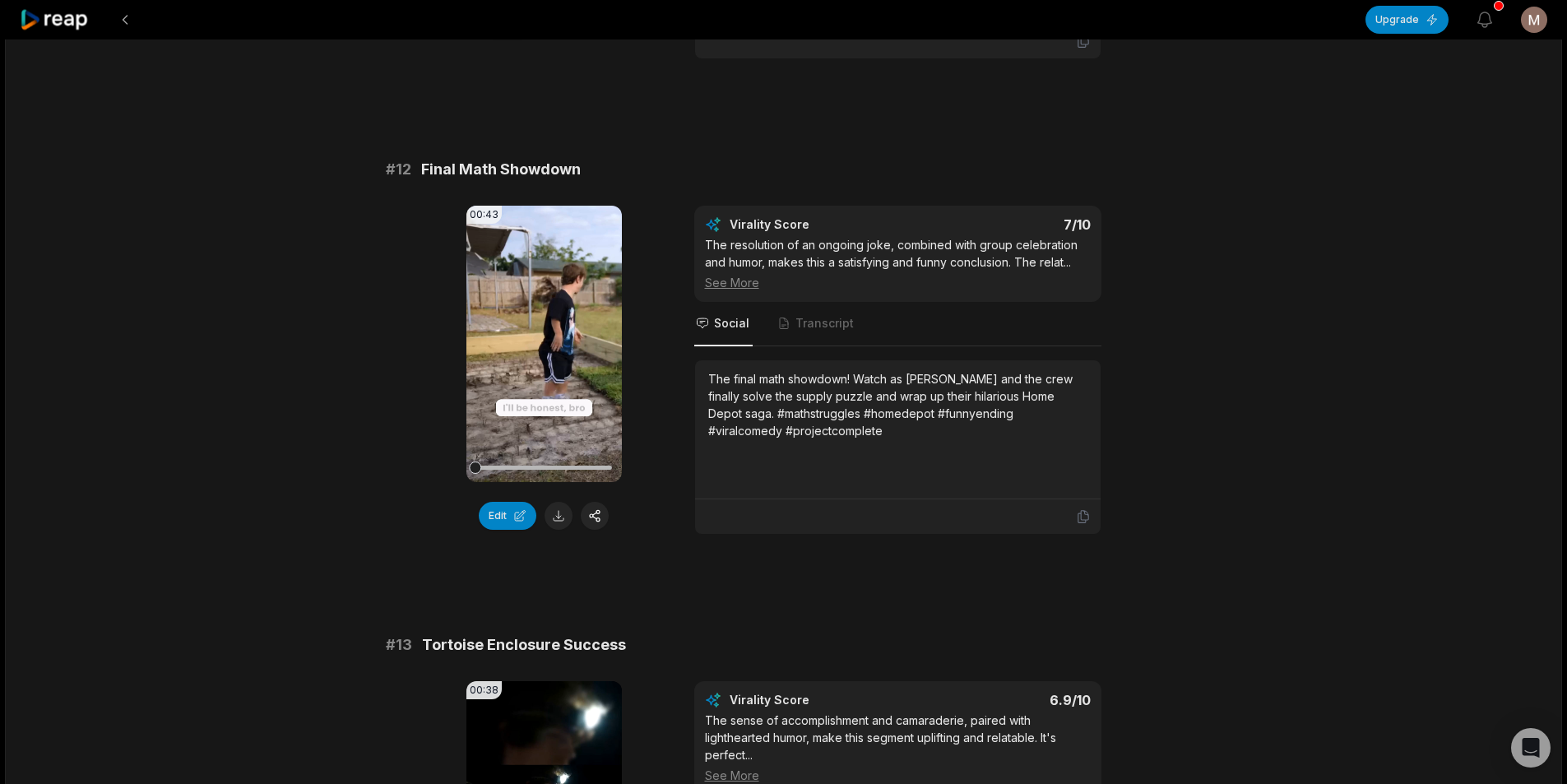
scroll to position [576, 0]
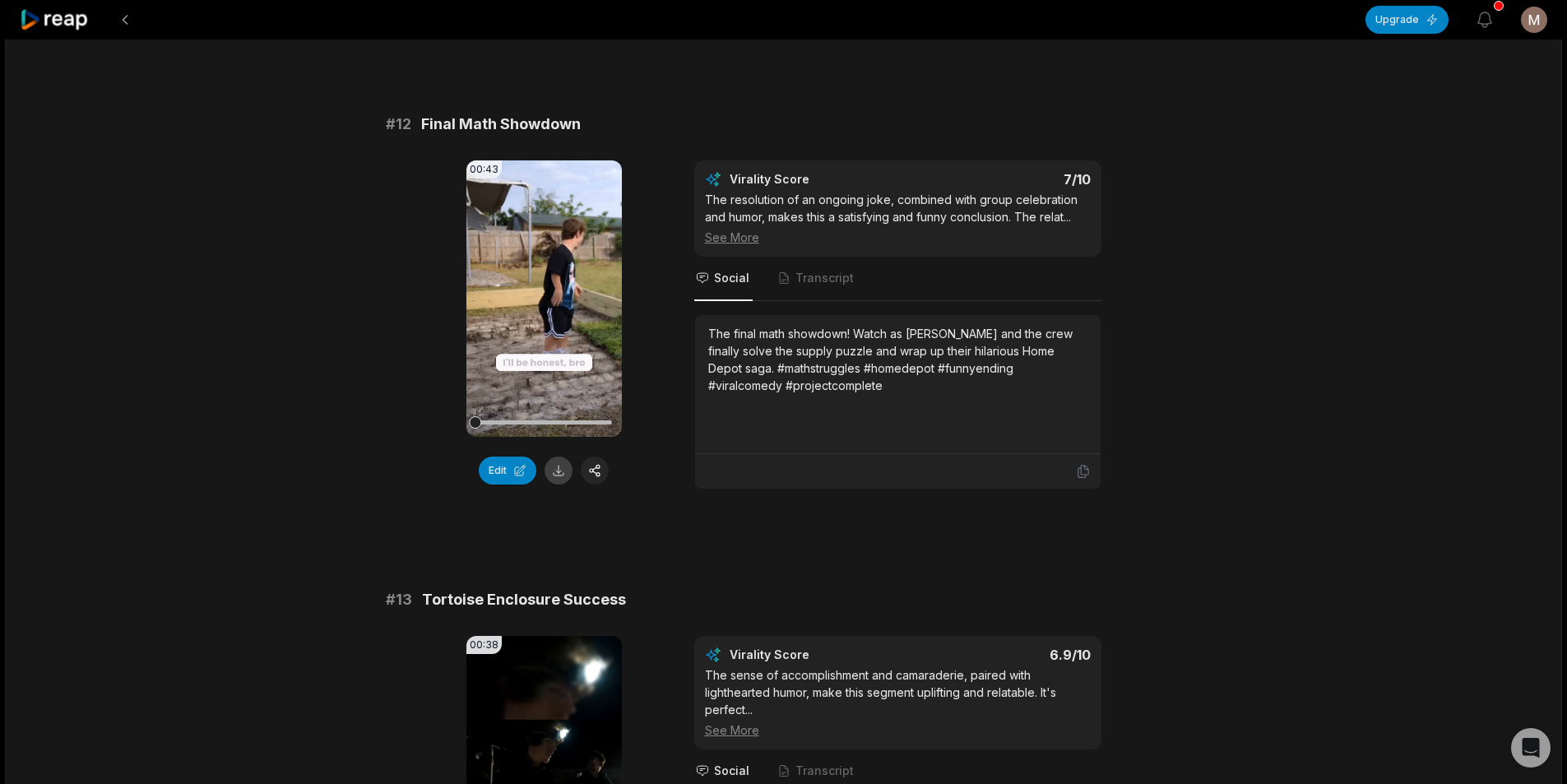
click at [563, 469] on button at bounding box center [558, 470] width 28 height 28
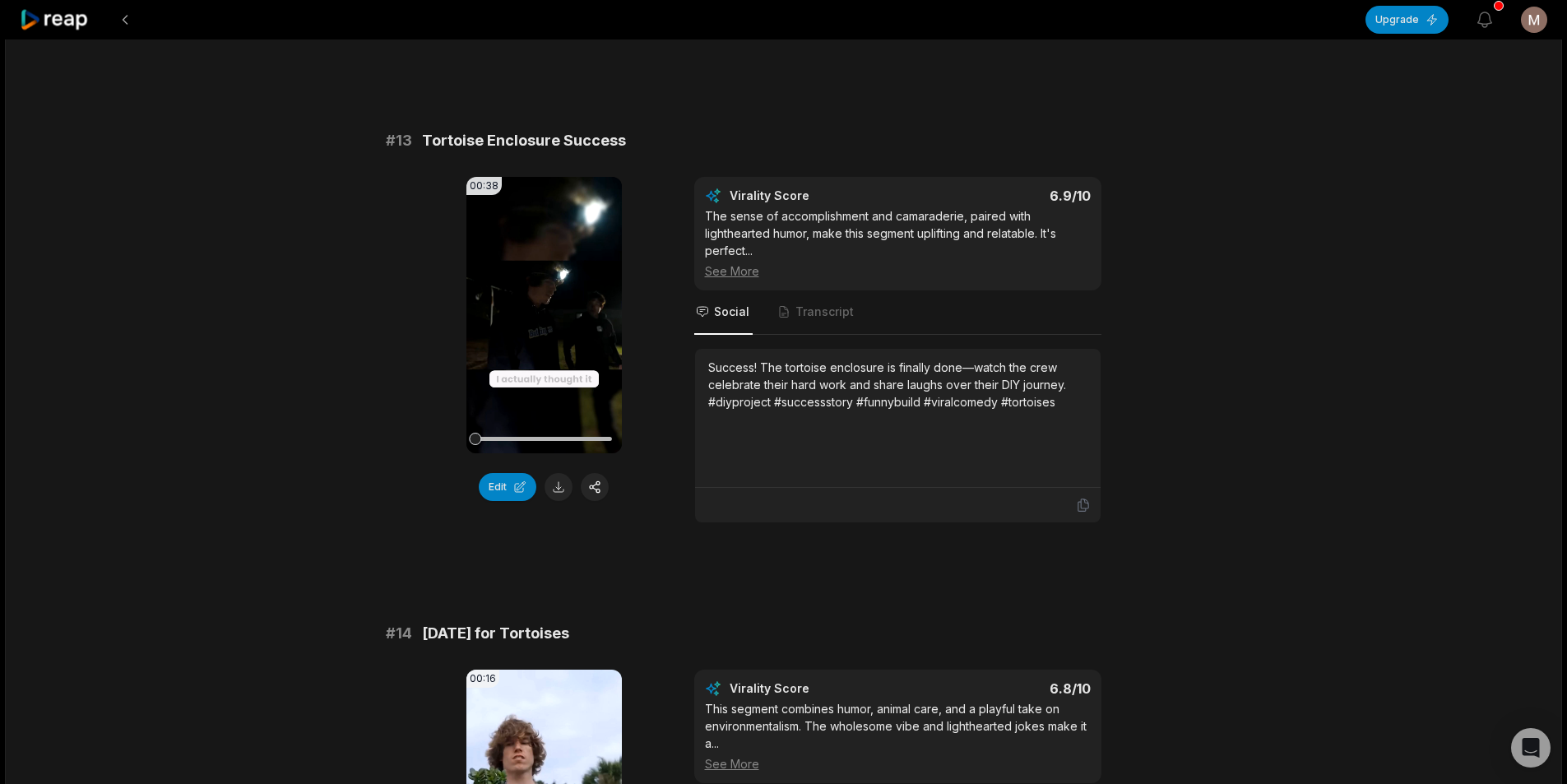
scroll to position [1069, 0]
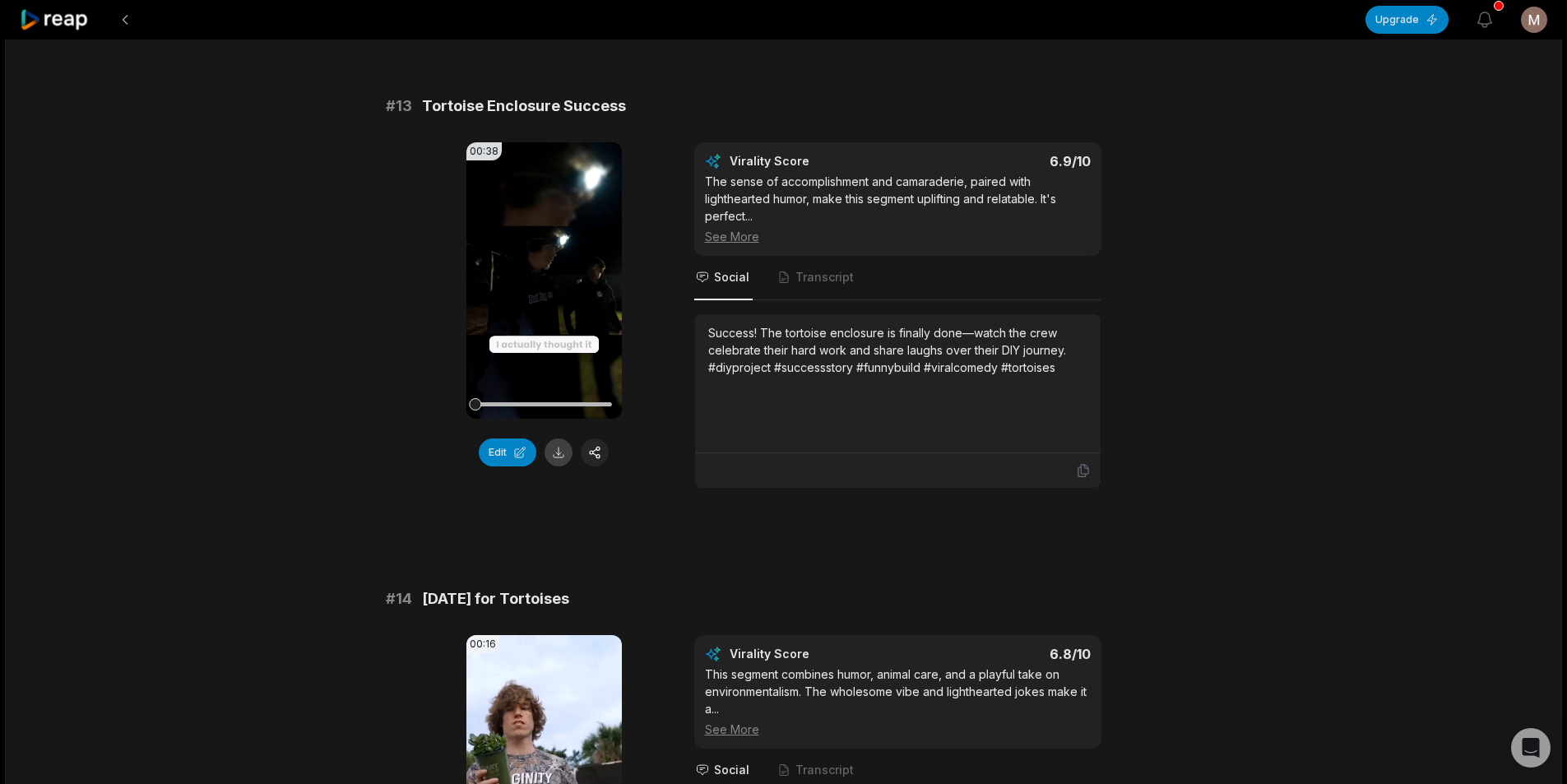
click at [561, 450] on button at bounding box center [558, 452] width 28 height 28
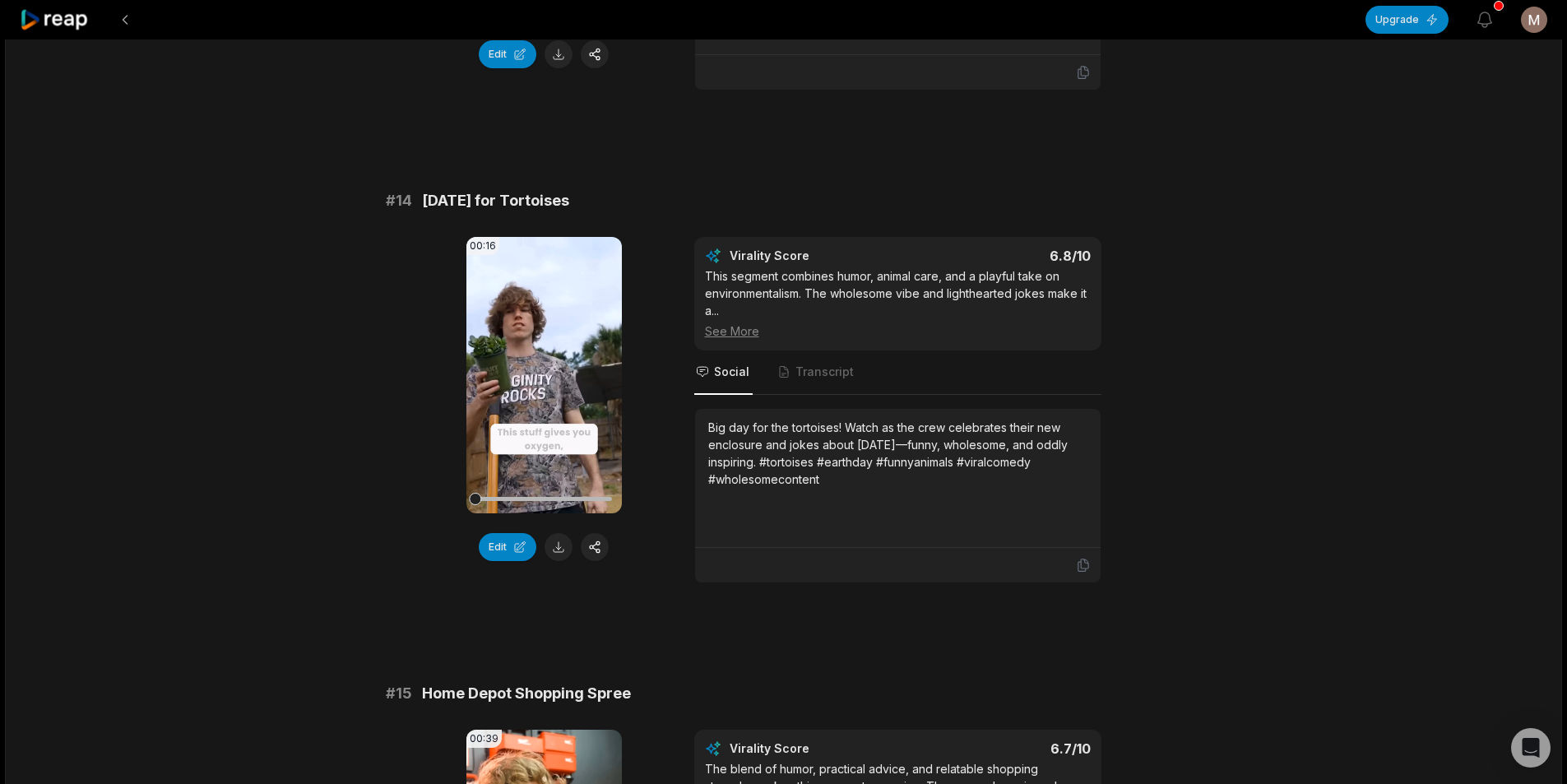
scroll to position [1480, 0]
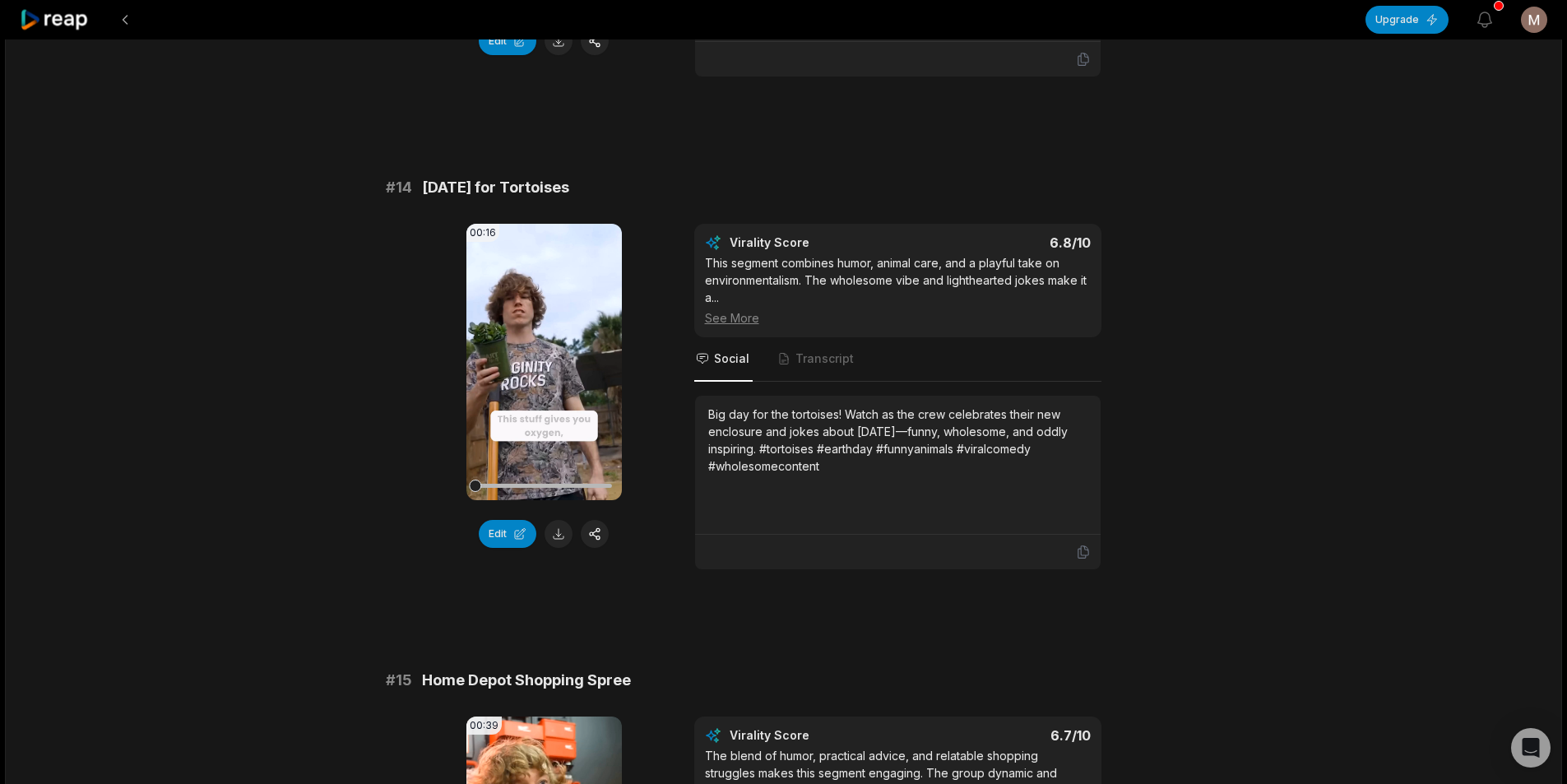
click at [552, 526] on button at bounding box center [558, 533] width 28 height 28
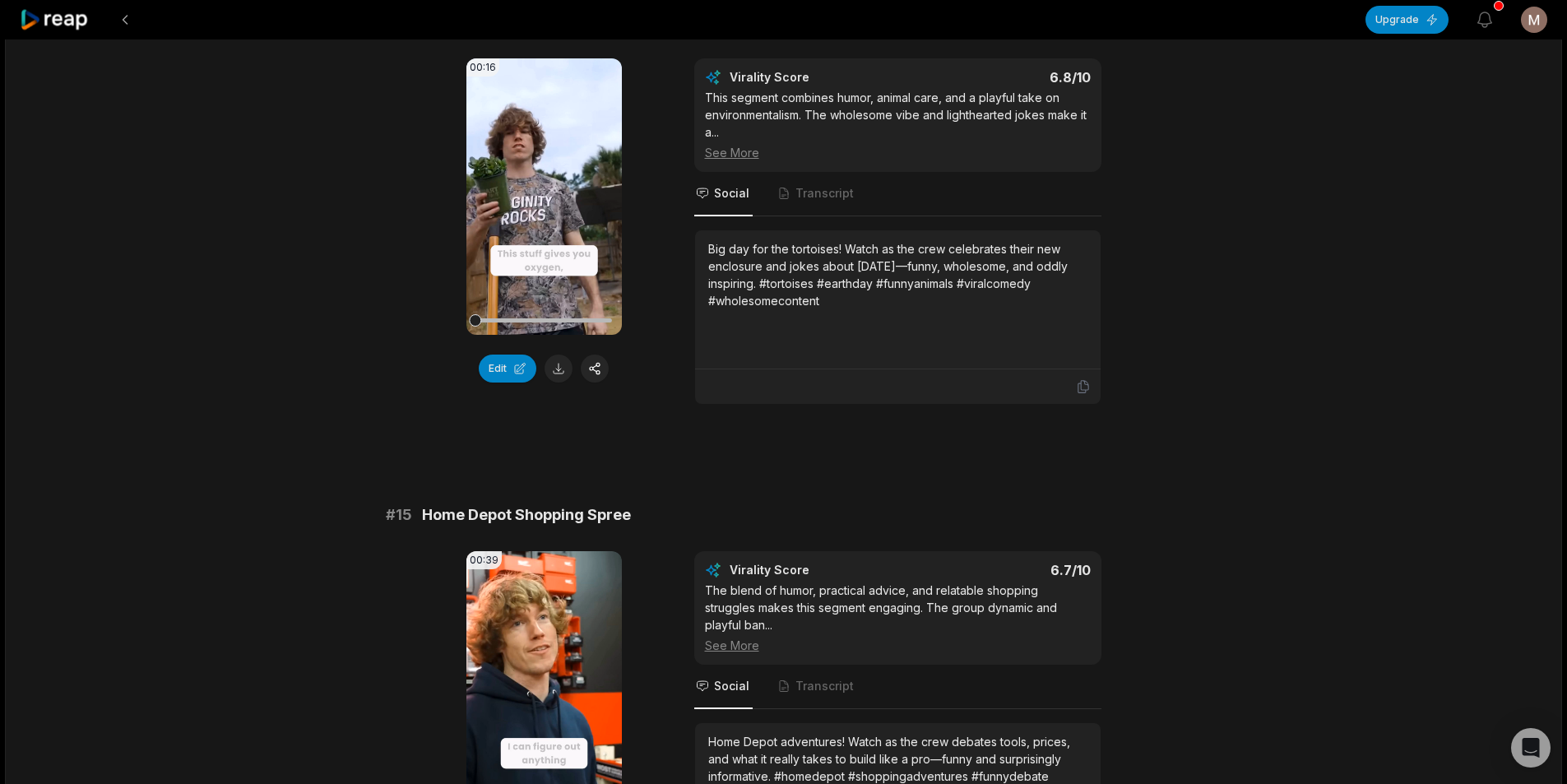
scroll to position [1905, 0]
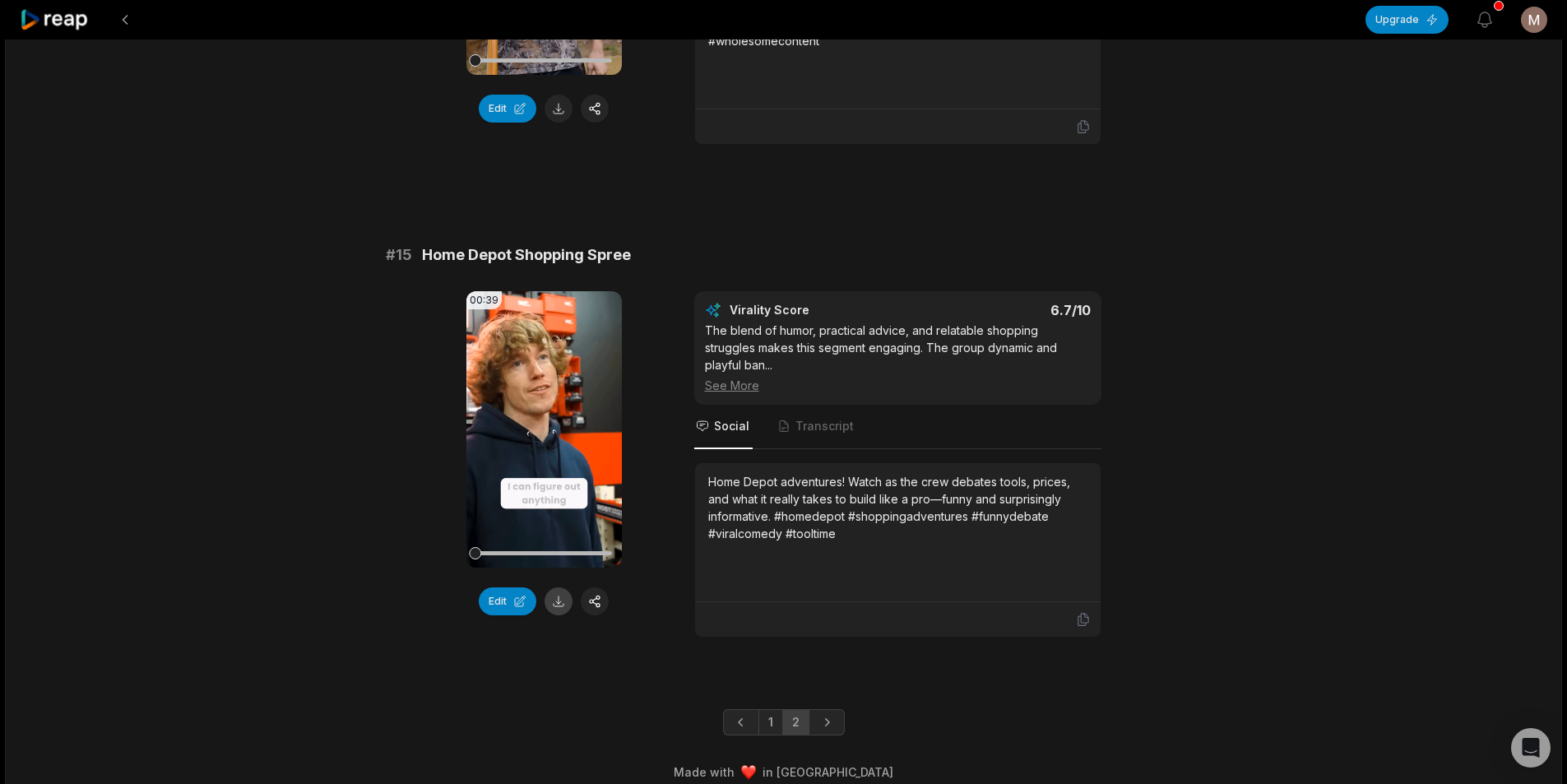
click at [563, 598] on button at bounding box center [558, 601] width 28 height 28
